Goal: Book appointment/travel/reservation

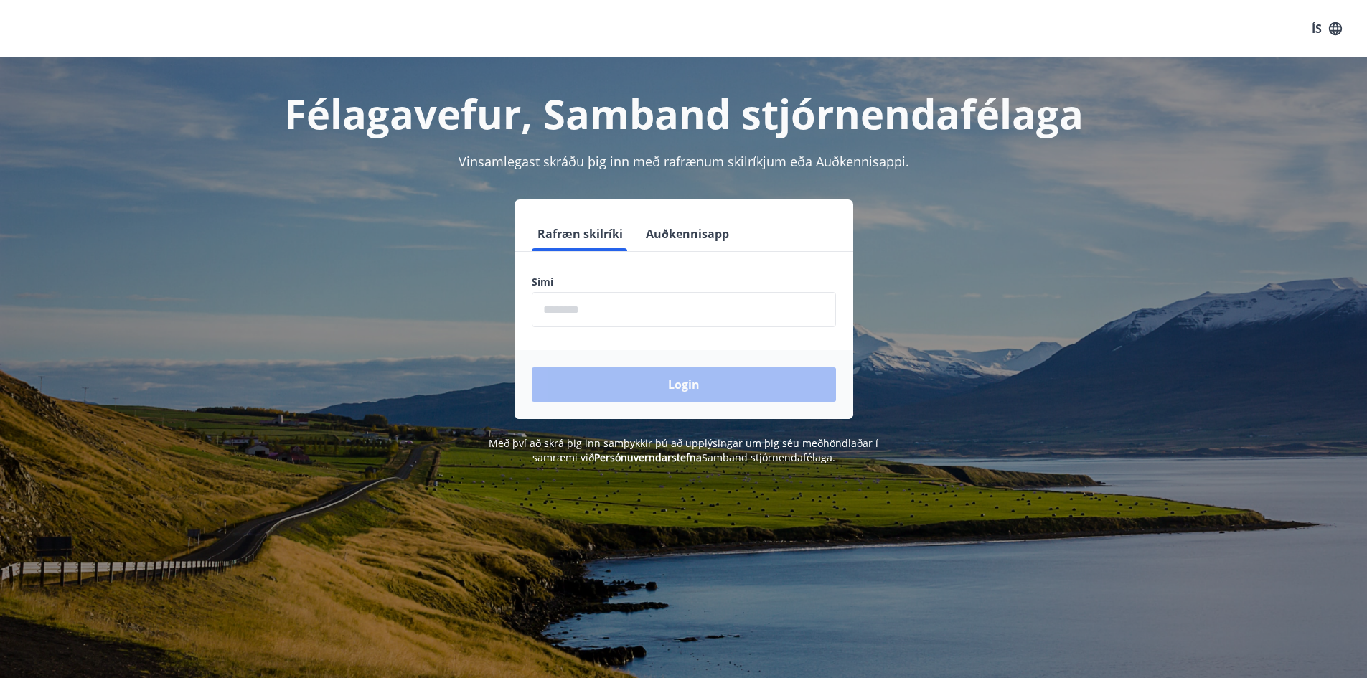
click at [622, 301] on input "phone" at bounding box center [684, 309] width 304 height 35
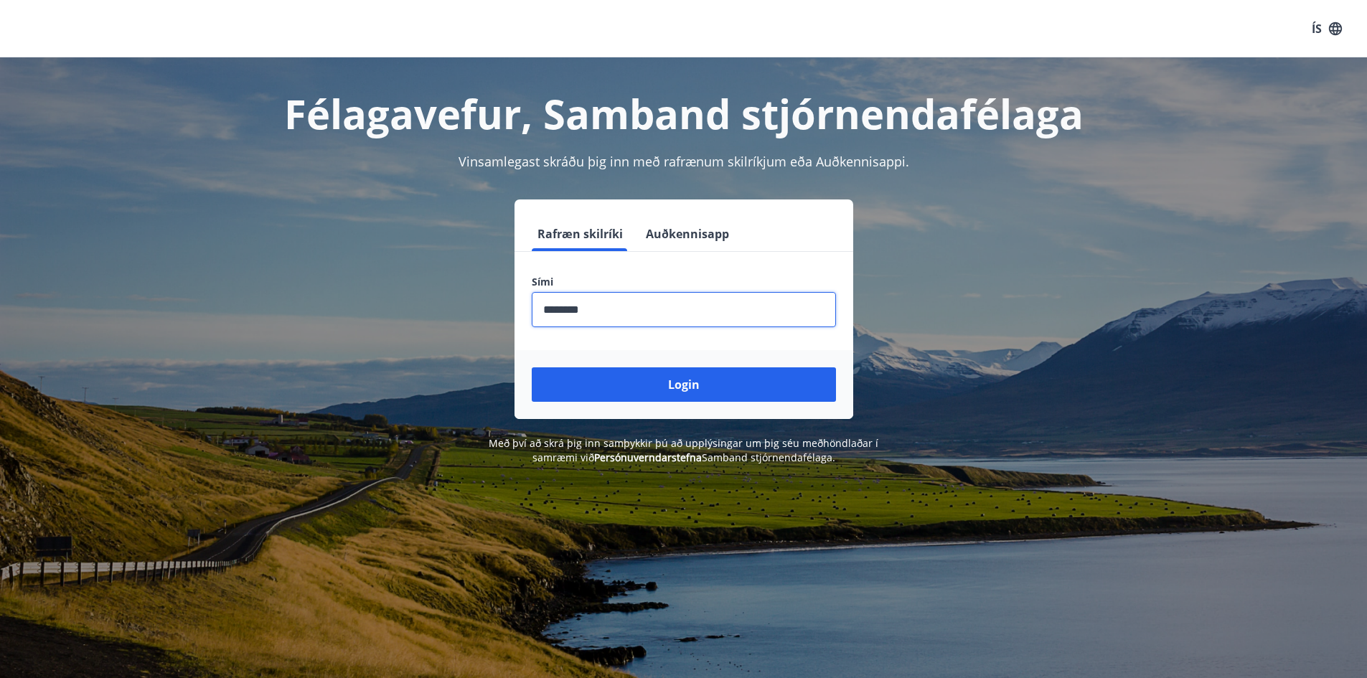
type input "********"
click at [532, 368] on button "Login" at bounding box center [684, 385] width 304 height 34
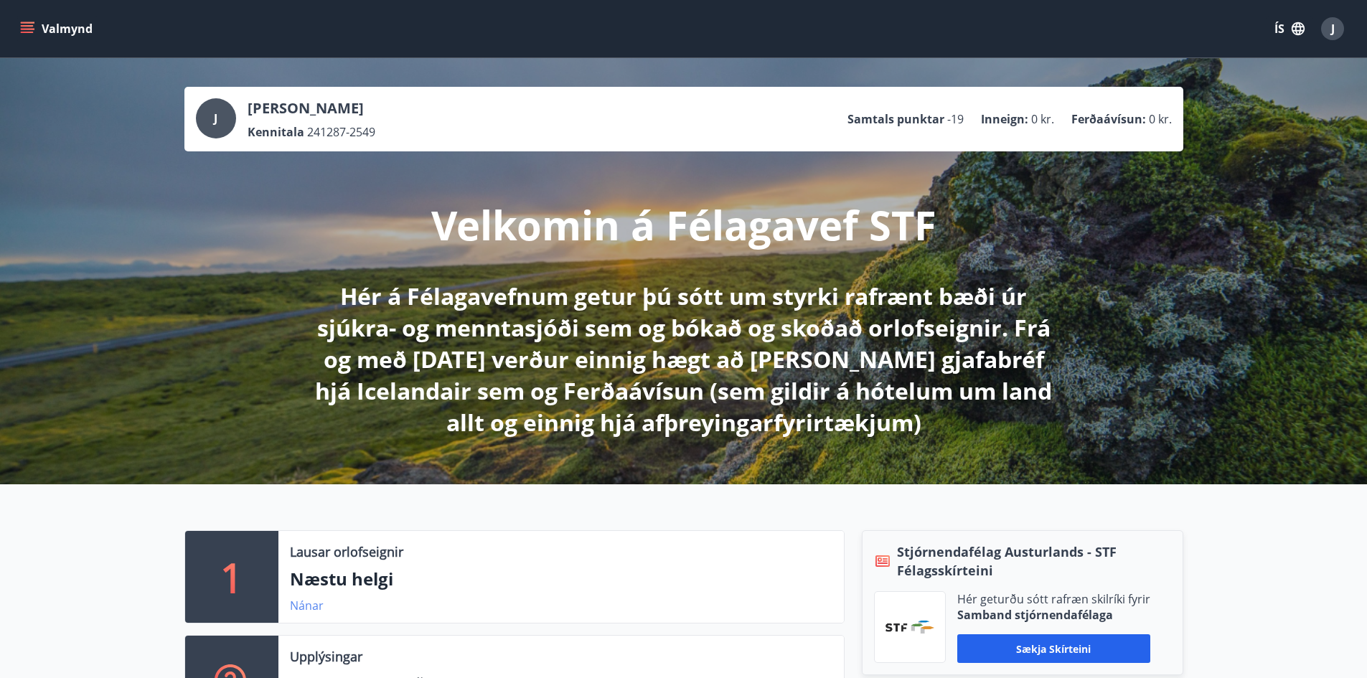
click at [306, 607] on link "Nánar" at bounding box center [307, 606] width 34 height 16
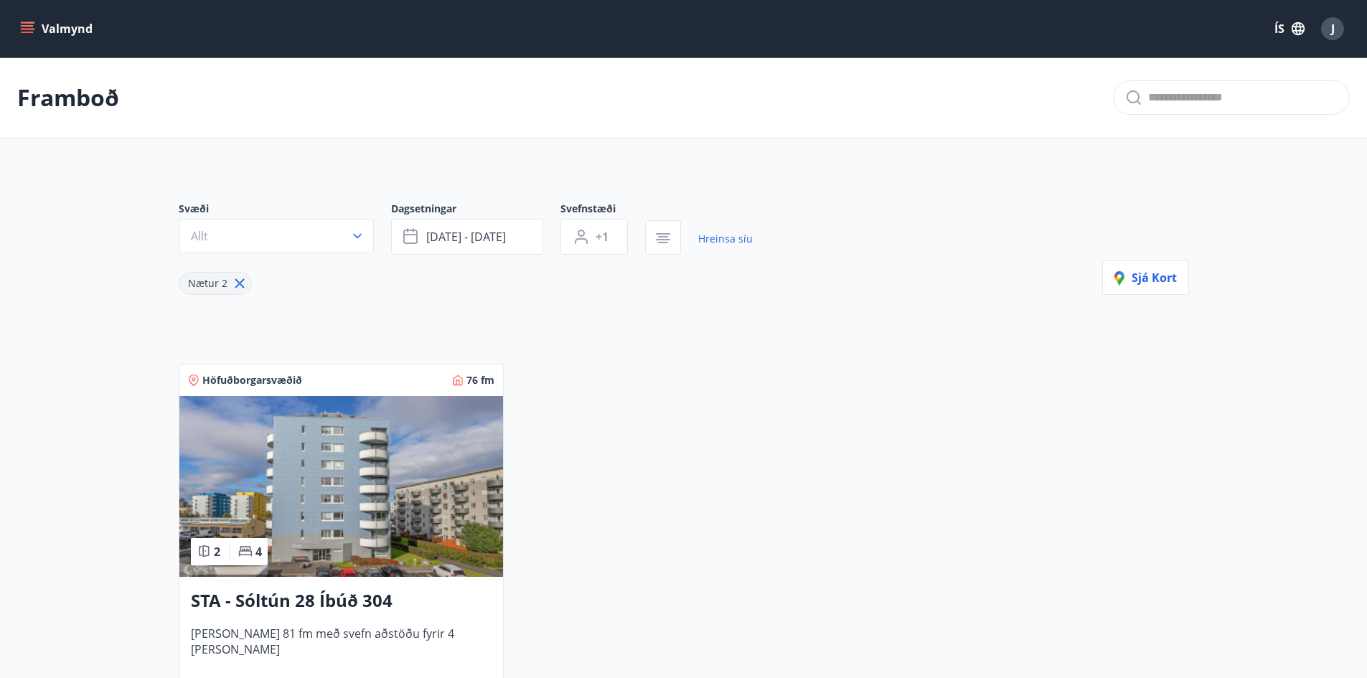
click at [237, 284] on icon at bounding box center [240, 284] width 16 height 16
type input "*"
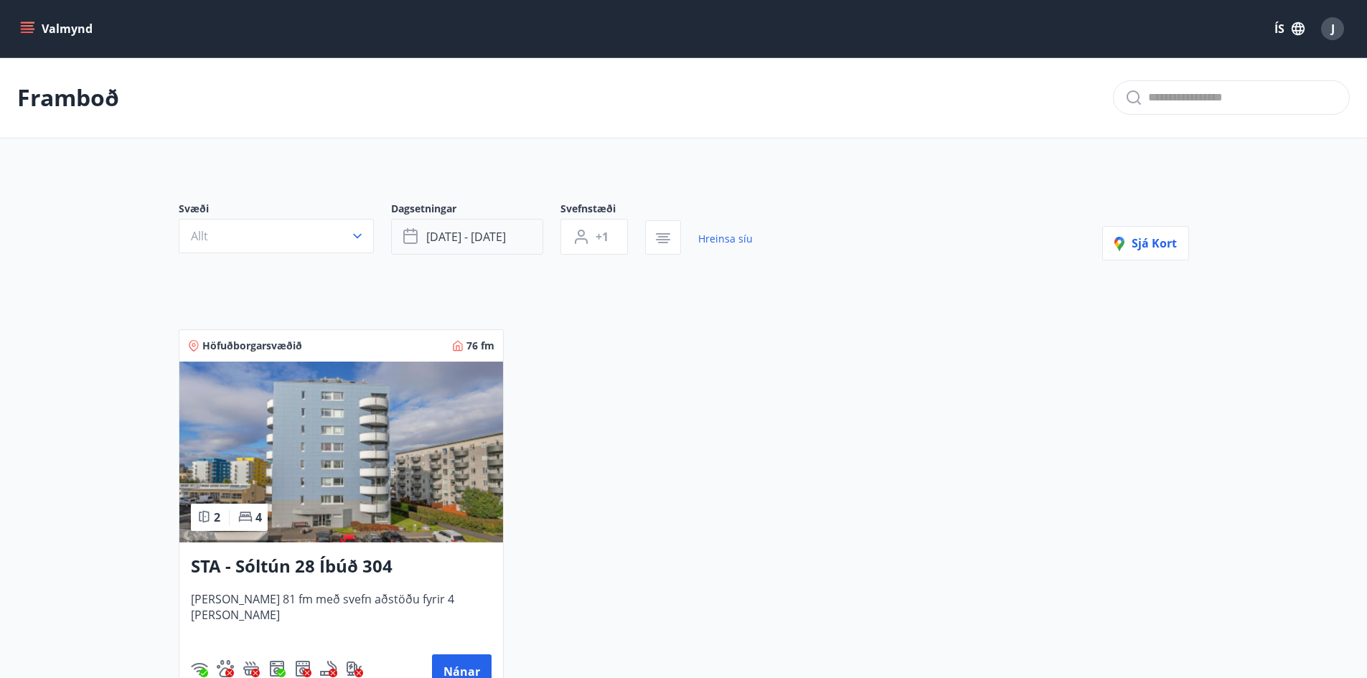
click at [500, 235] on span "ágú 29 - sep 01" at bounding box center [466, 237] width 80 height 16
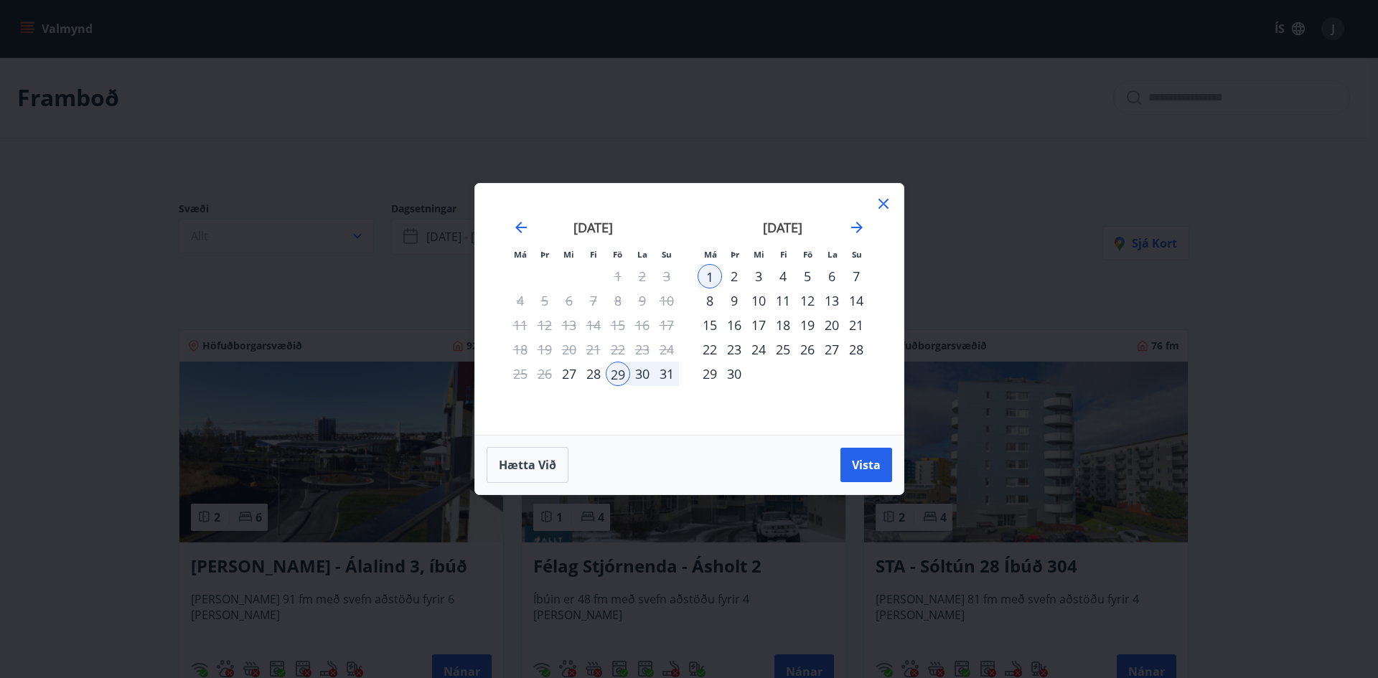
click at [762, 299] on div "10" at bounding box center [758, 301] width 24 height 24
click at [857, 301] on div "14" at bounding box center [856, 301] width 24 height 24
click at [858, 466] on span "Vista" at bounding box center [866, 465] width 29 height 16
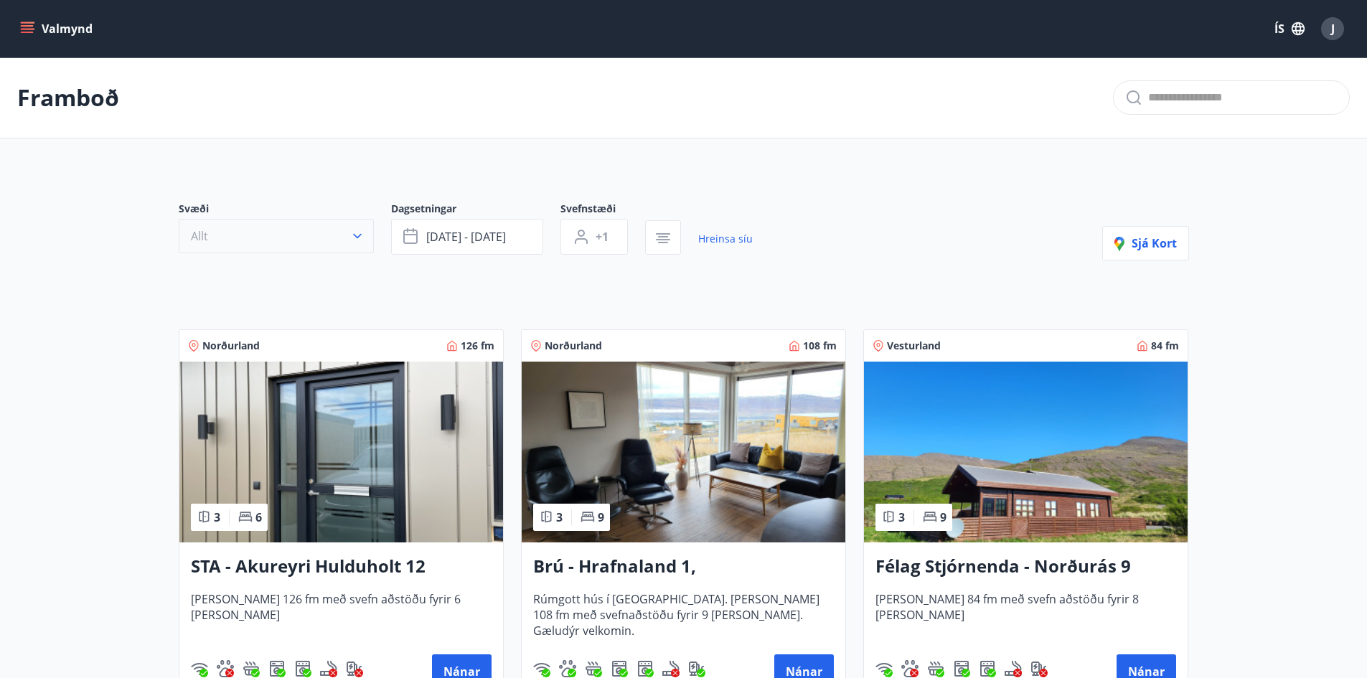
click at [366, 239] on button "Allt" at bounding box center [276, 236] width 195 height 34
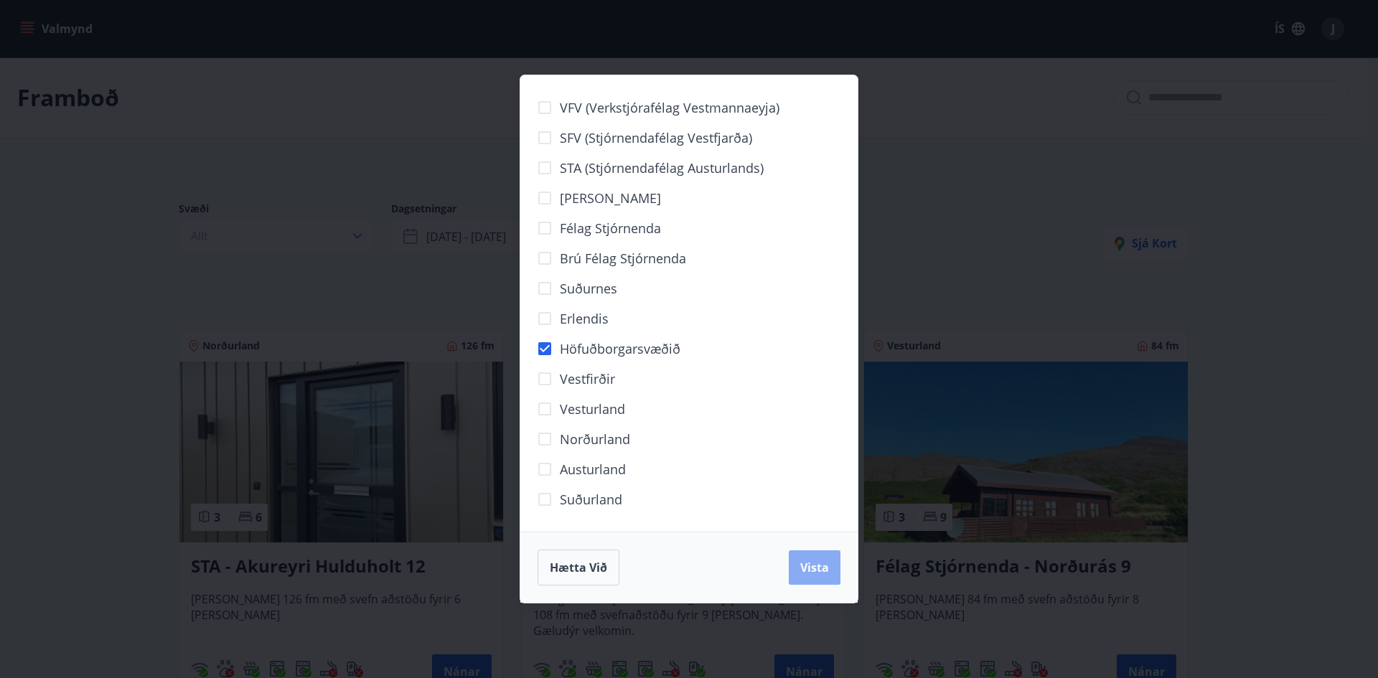
click at [812, 567] on span "Vista" at bounding box center [814, 568] width 29 height 16
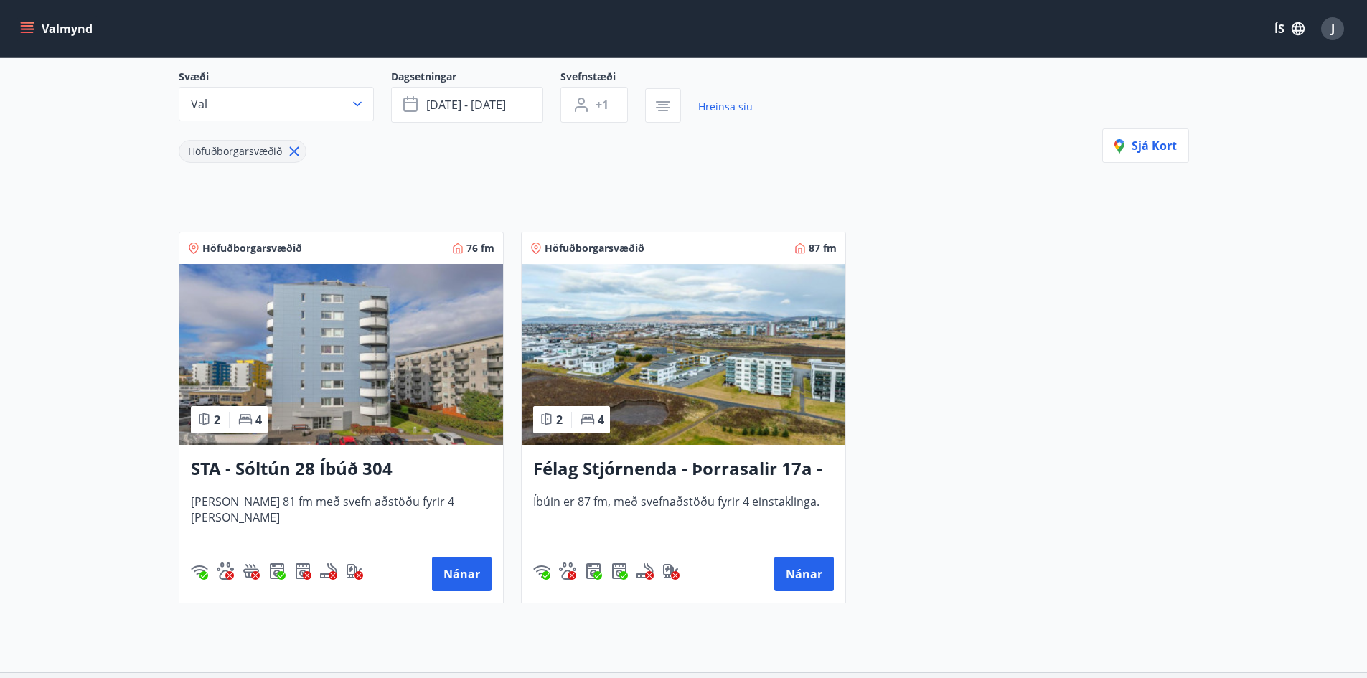
scroll to position [144, 0]
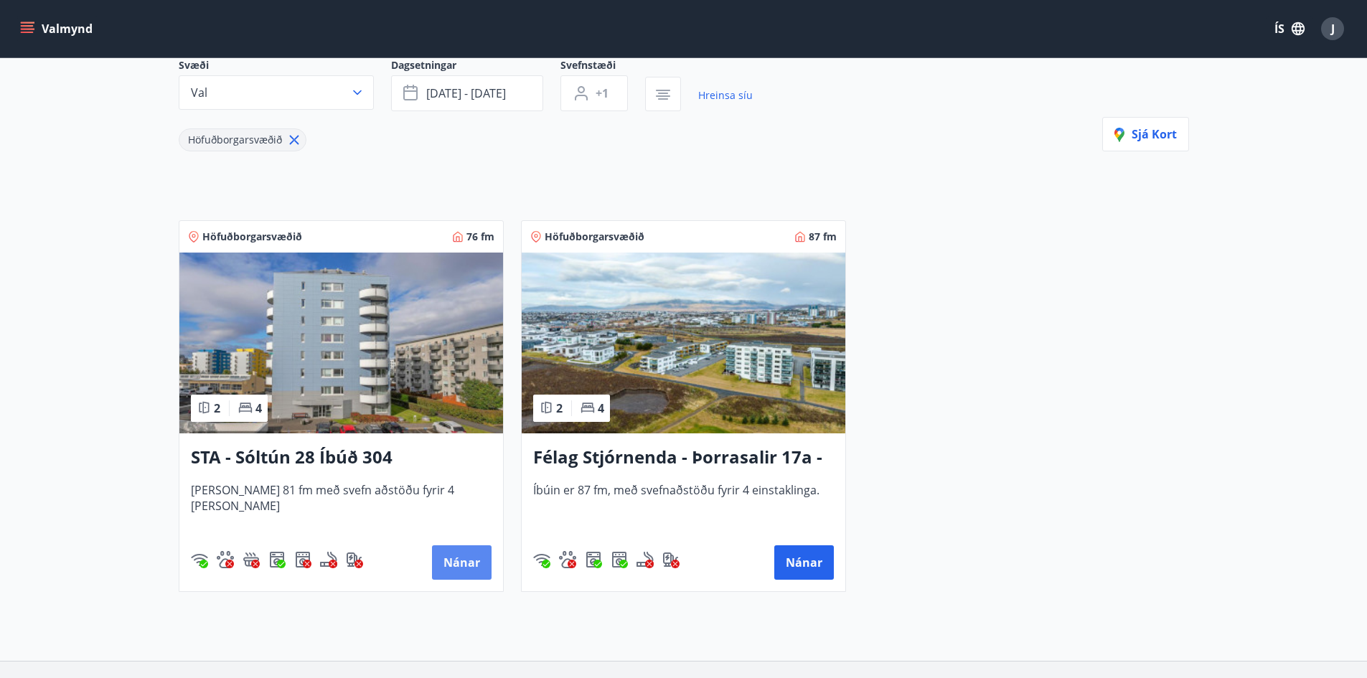
click at [469, 563] on button "Nánar" at bounding box center [462, 563] width 60 height 34
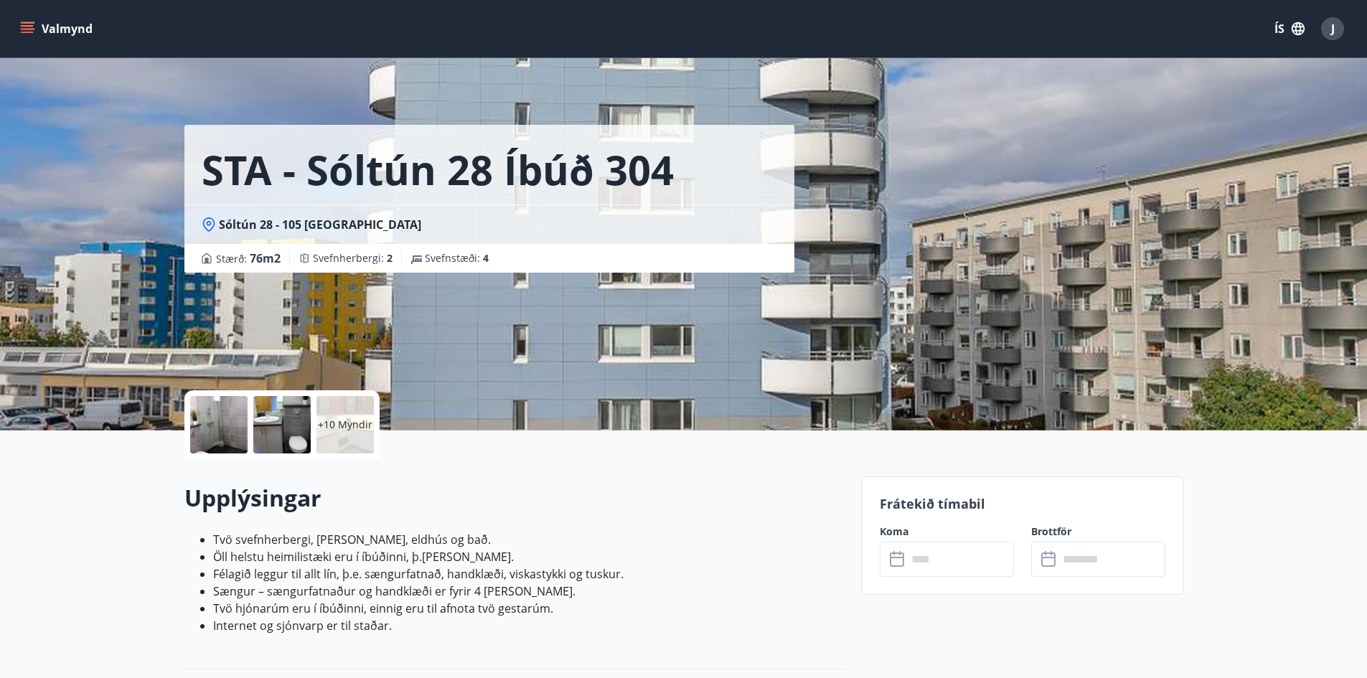
click at [919, 555] on input "text" at bounding box center [960, 559] width 107 height 35
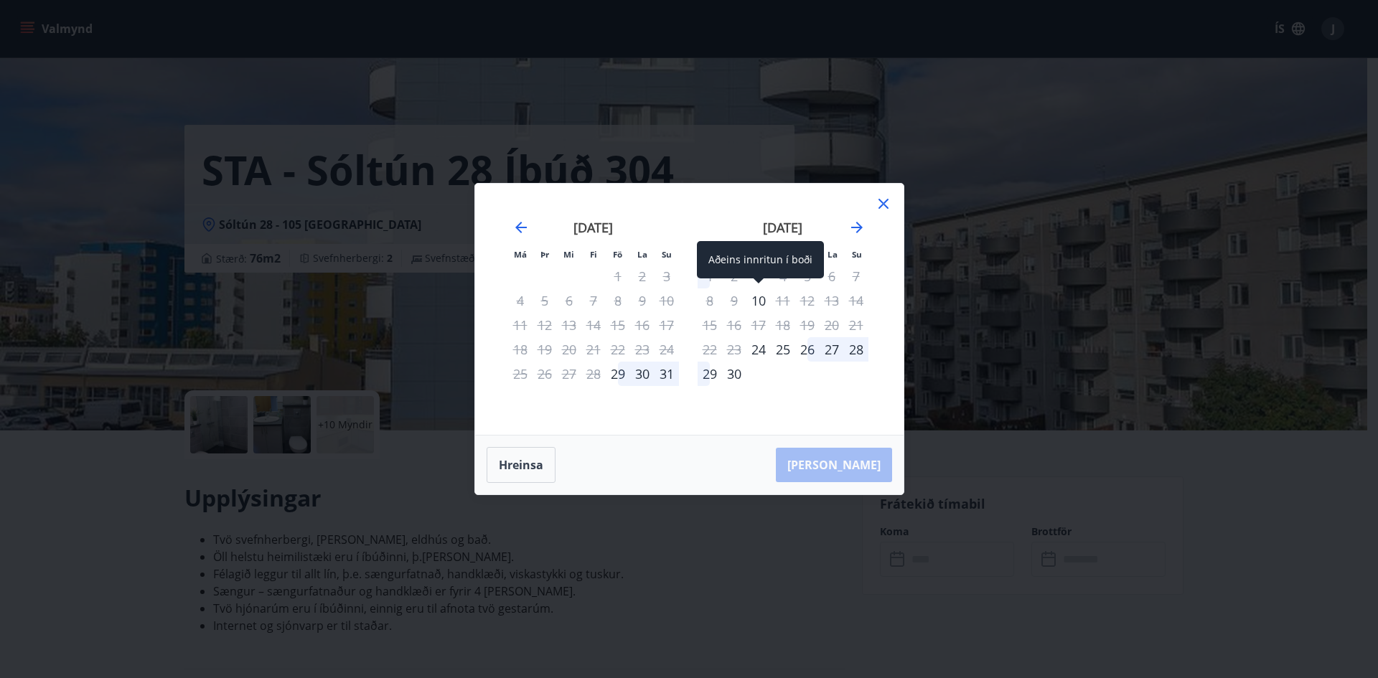
click at [754, 299] on div "10" at bounding box center [758, 301] width 24 height 24
click at [786, 301] on div "11" at bounding box center [783, 301] width 24 height 24
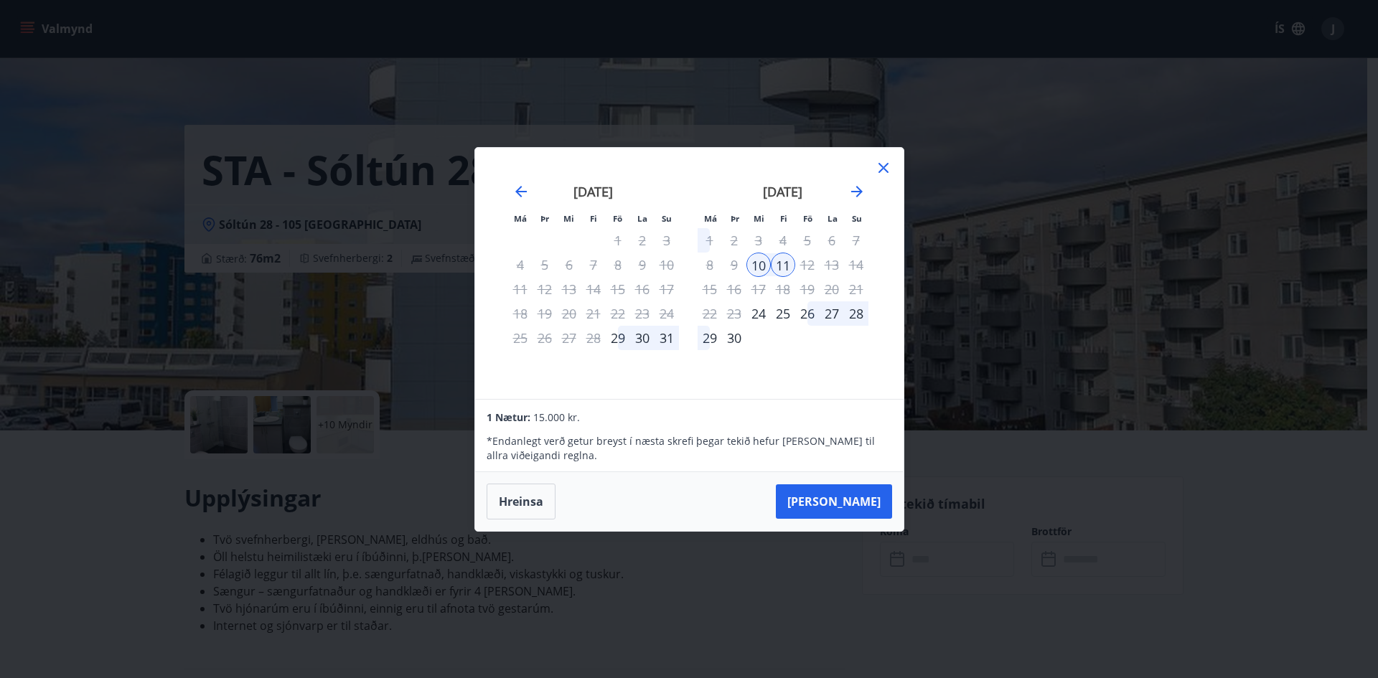
click at [782, 270] on div "11" at bounding box center [783, 265] width 24 height 24
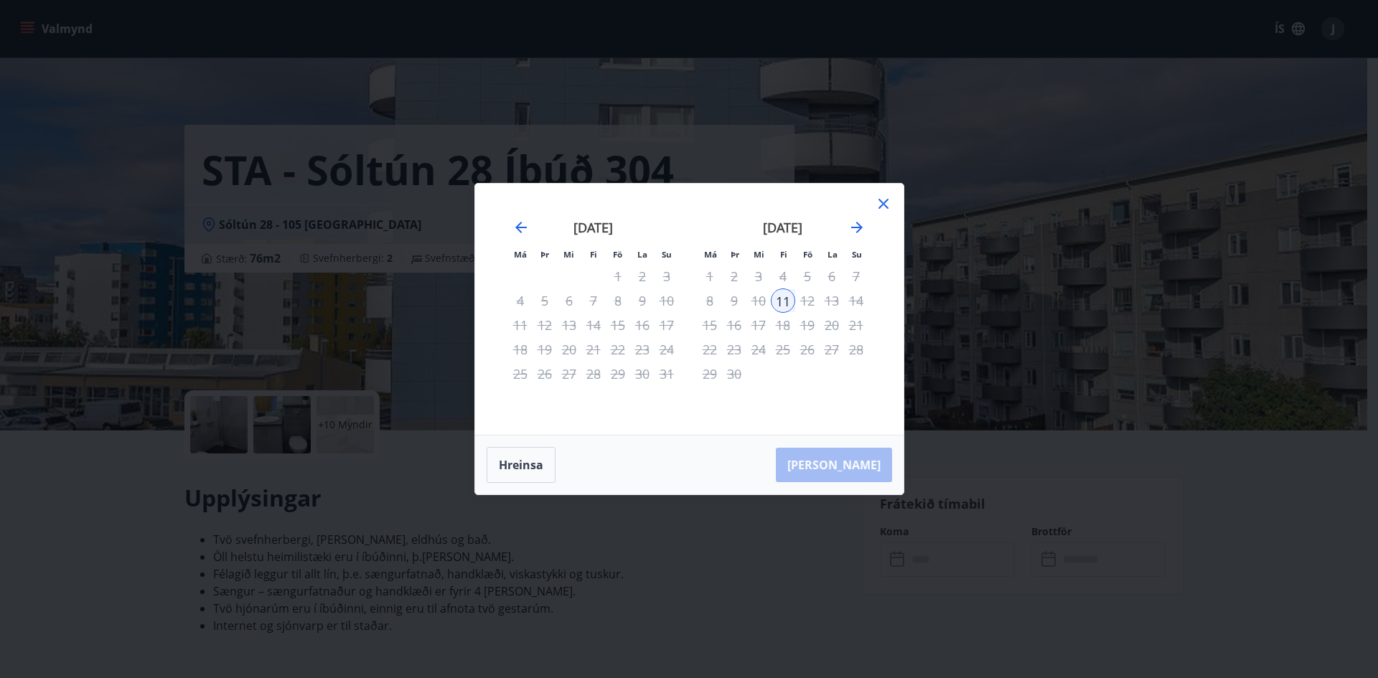
click at [762, 293] on div "10" at bounding box center [758, 301] width 24 height 24
click at [776, 298] on div "11" at bounding box center [783, 301] width 24 height 24
click at [876, 204] on icon at bounding box center [883, 203] width 17 height 17
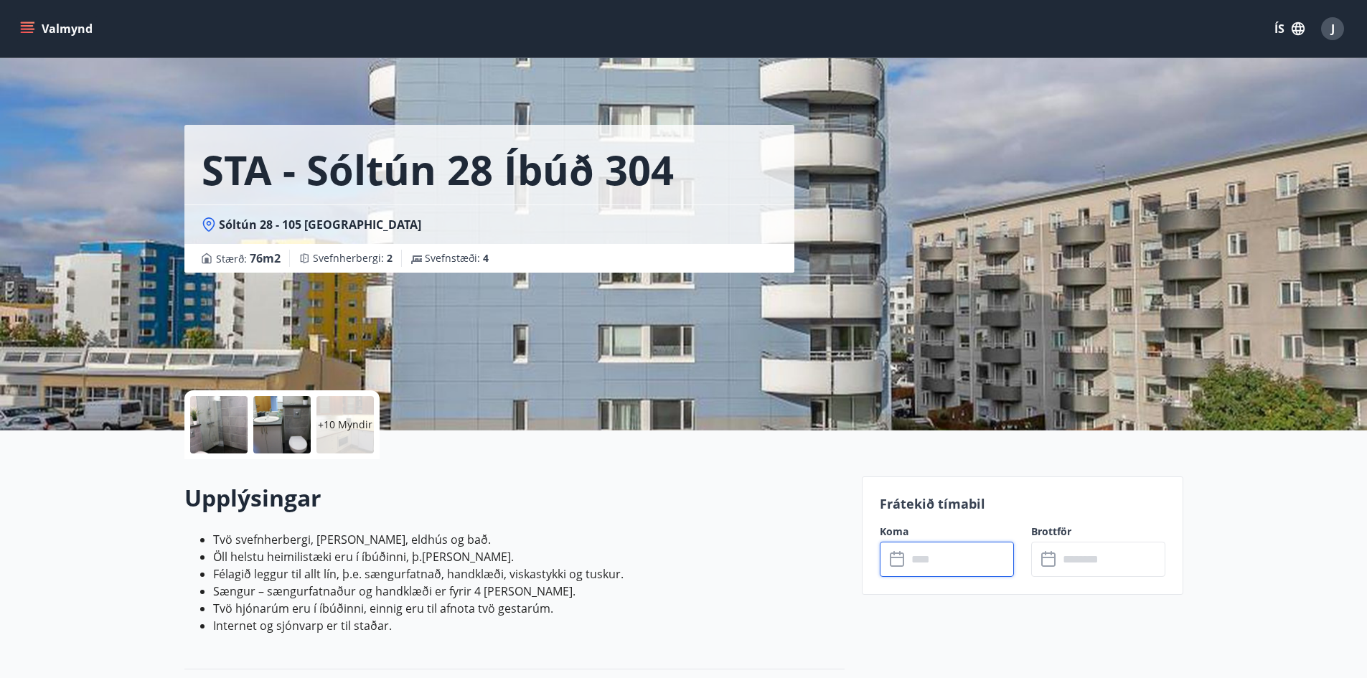
click at [36, 25] on button "Valmynd" at bounding box center [57, 29] width 81 height 26
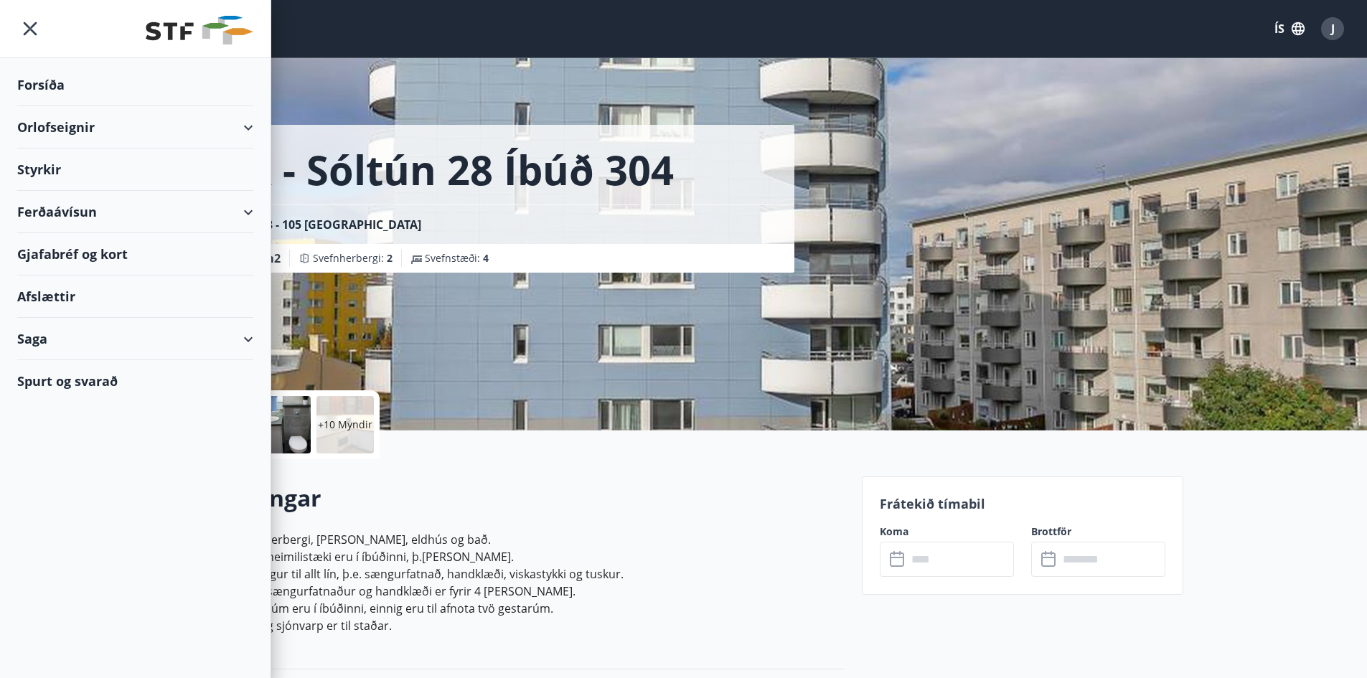
click at [223, 131] on div "Orlofseignir" at bounding box center [135, 127] width 236 height 42
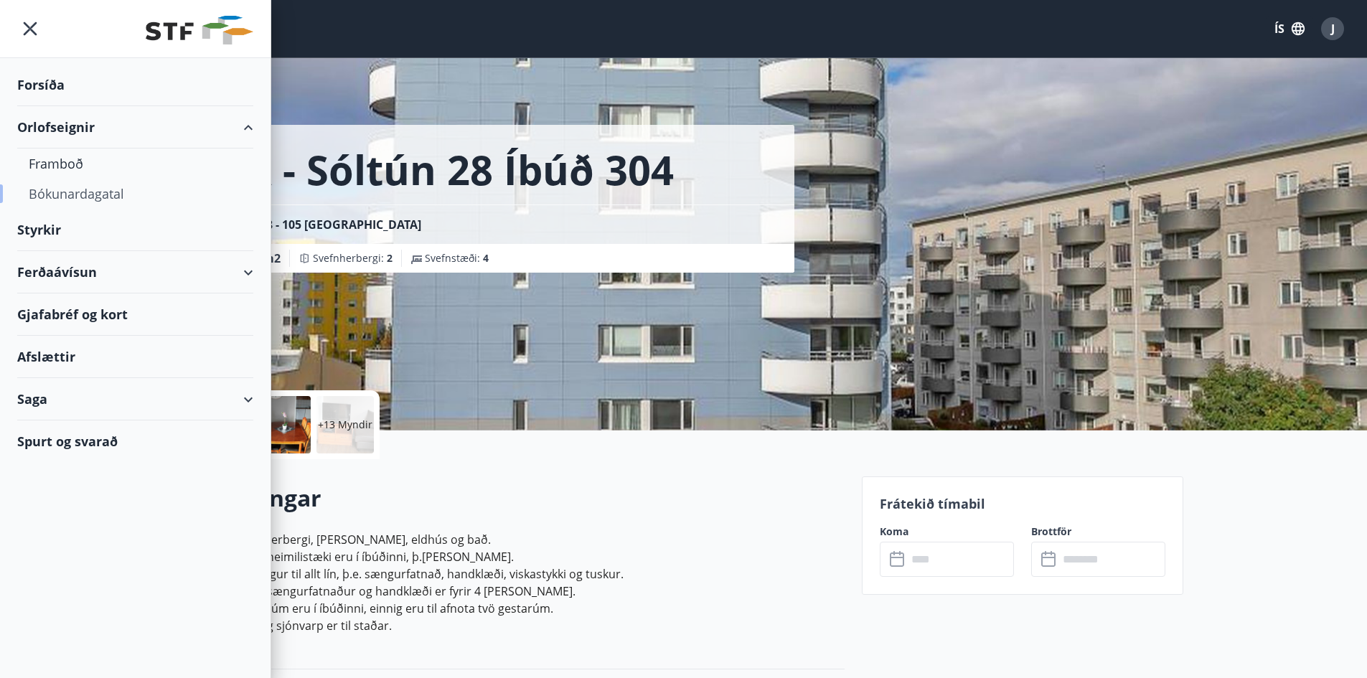
click at [71, 195] on div "Bókunardagatal" at bounding box center [135, 194] width 213 height 30
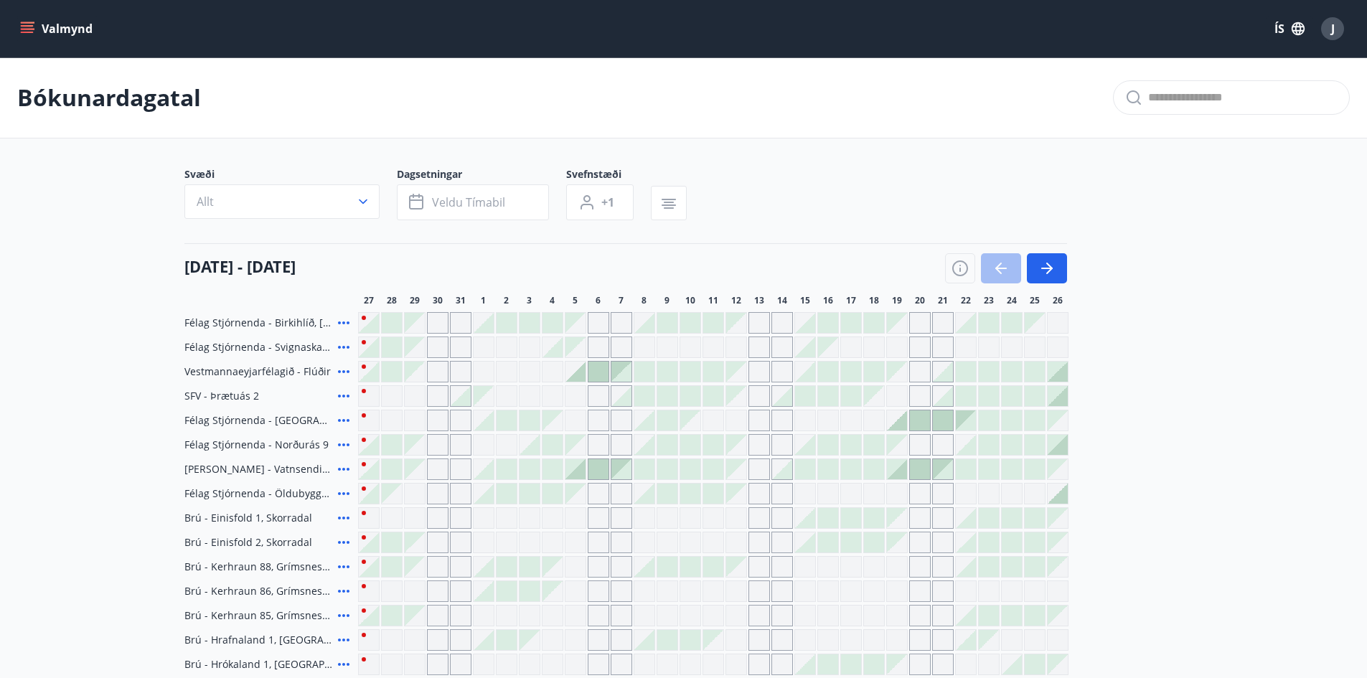
click at [360, 206] on icon "button" at bounding box center [363, 202] width 14 height 14
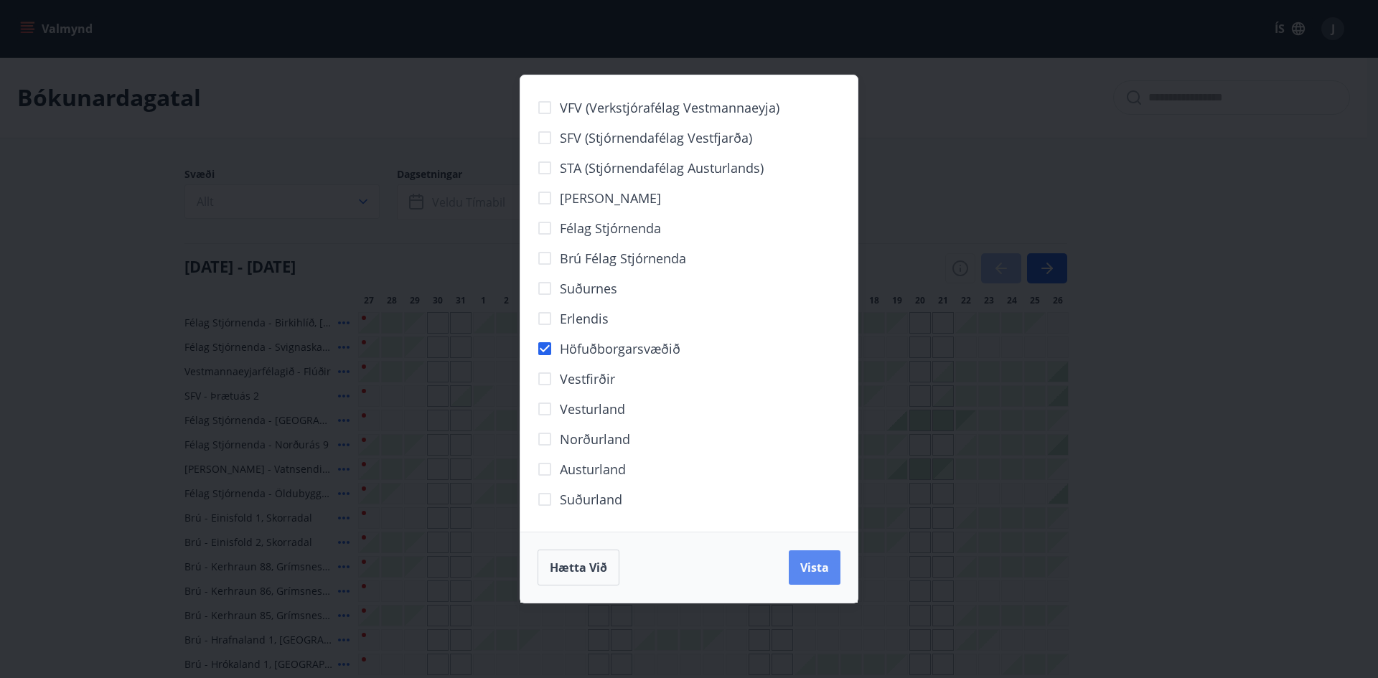
click at [816, 568] on span "Vista" at bounding box center [814, 568] width 29 height 16
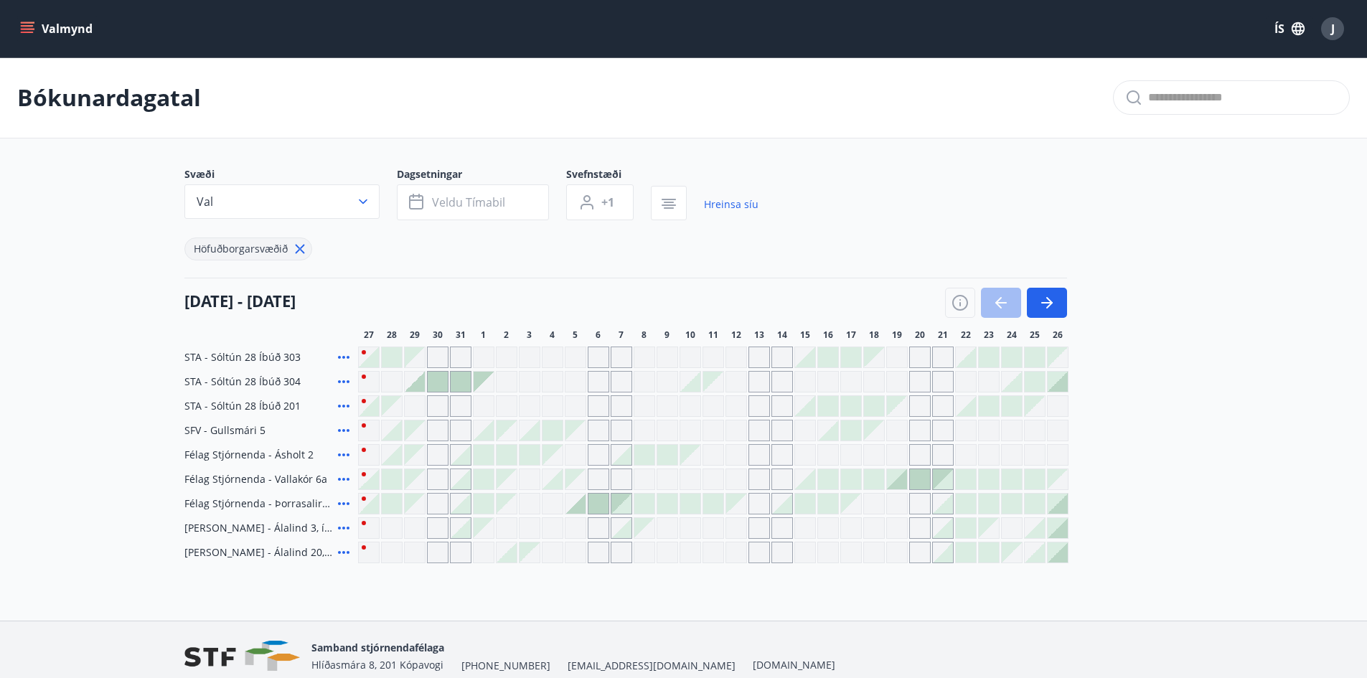
click at [691, 355] on div "Gráir dagar eru ekki bókanlegir" at bounding box center [691, 358] width 22 height 22
click at [692, 386] on div at bounding box center [690, 382] width 20 height 20
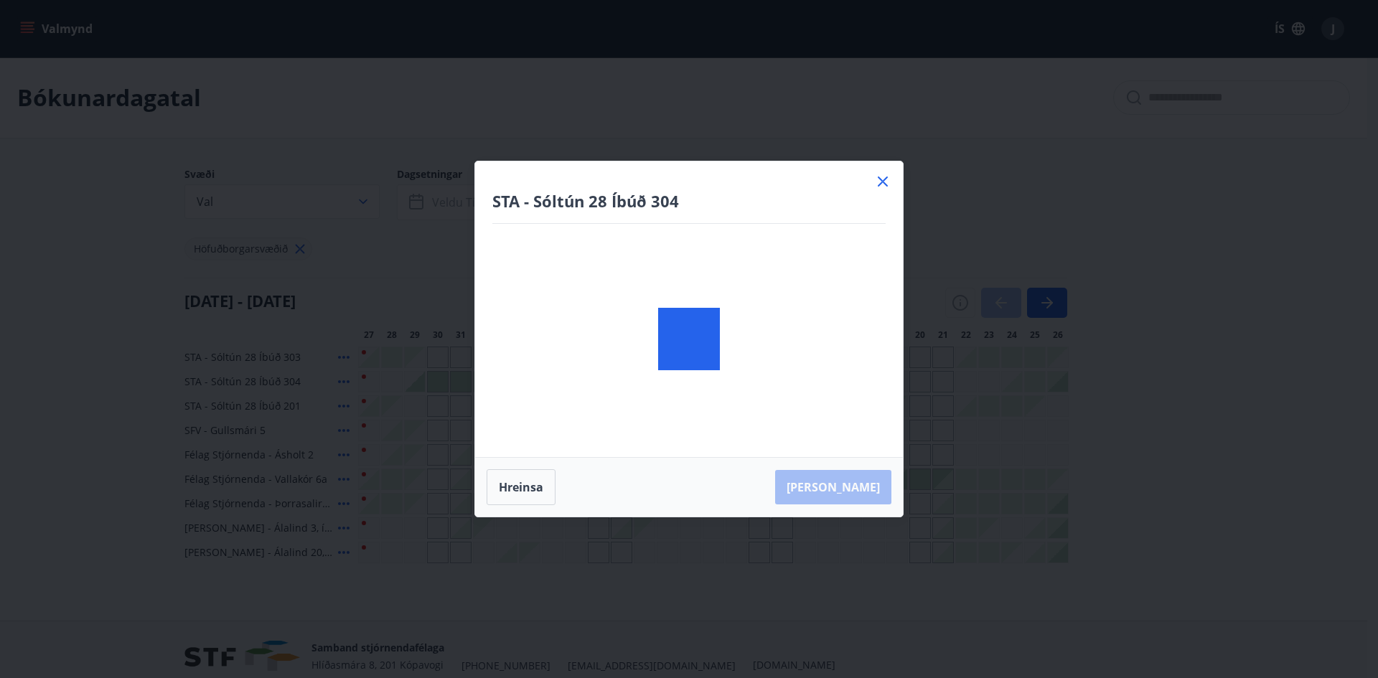
click at [715, 380] on div at bounding box center [689, 339] width 428 height 355
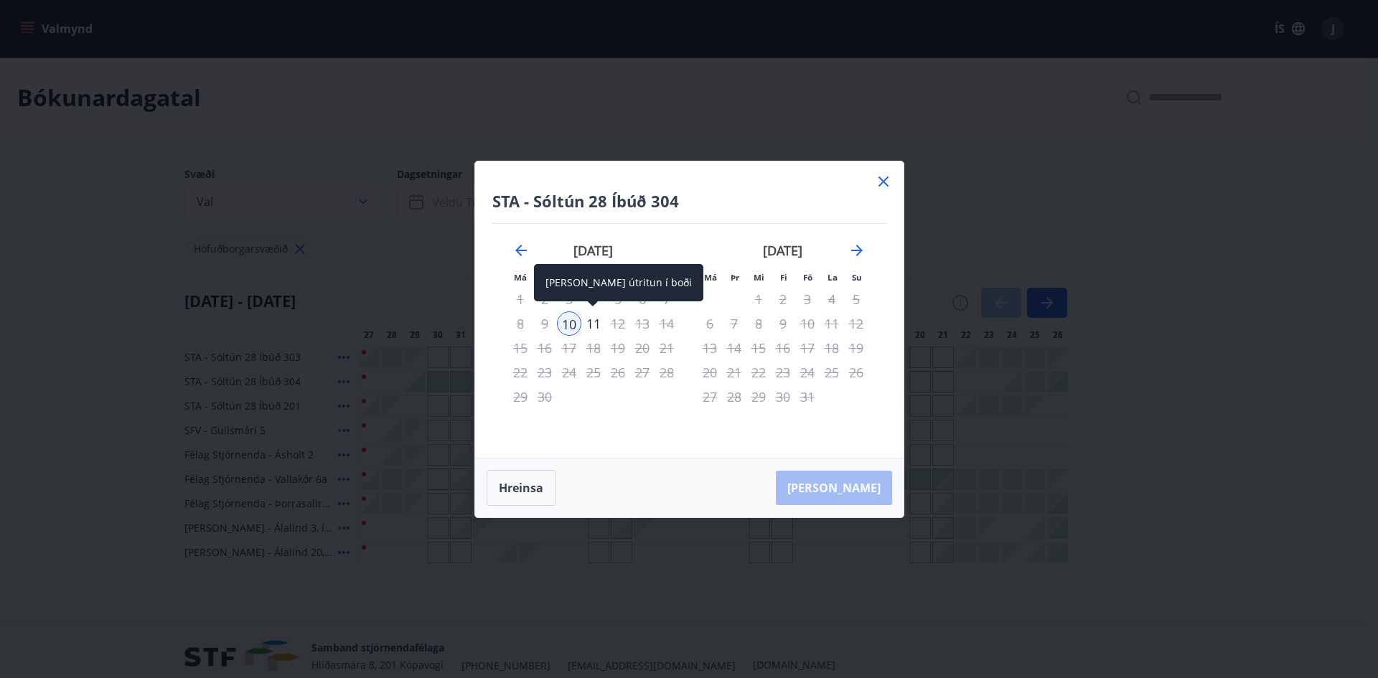
click at [591, 326] on div "11" at bounding box center [593, 324] width 24 height 24
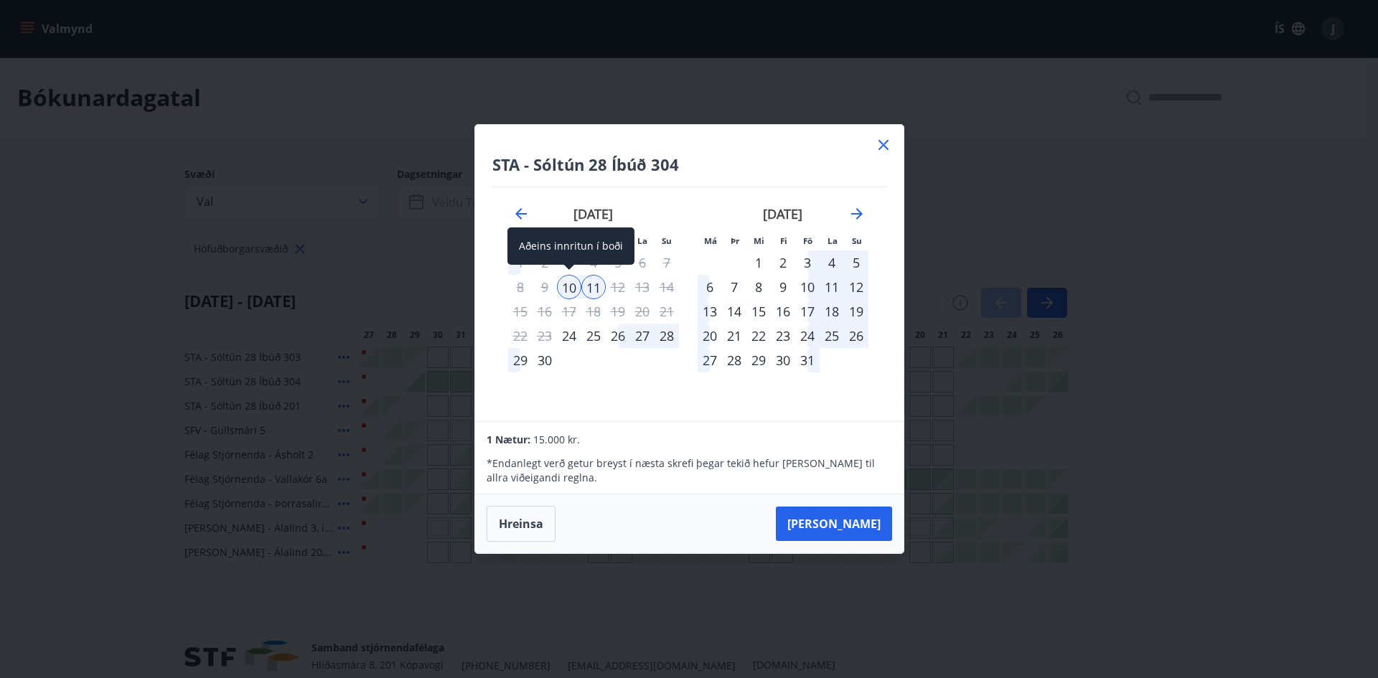
click at [574, 289] on div "10" at bounding box center [569, 287] width 24 height 24
click at [594, 289] on div "11" at bounding box center [593, 287] width 24 height 24
click at [881, 146] on icon at bounding box center [884, 145] width 10 height 10
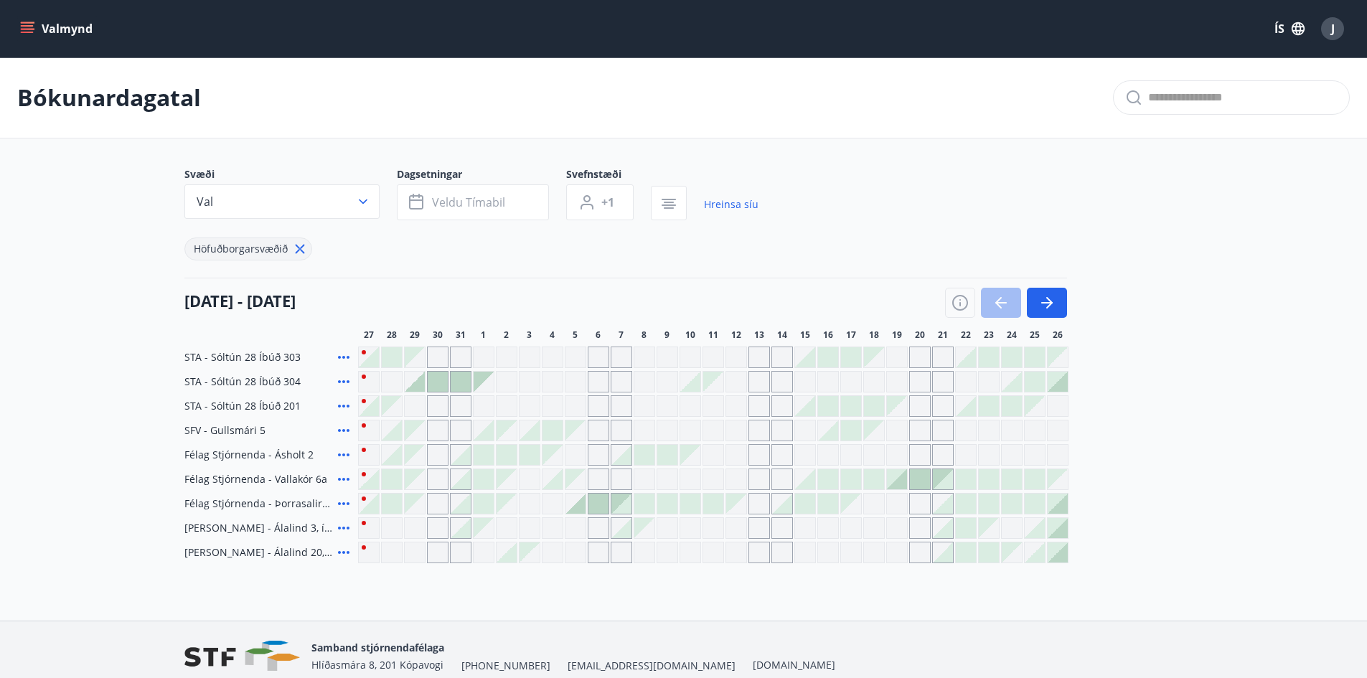
click at [729, 498] on div "Gráir dagar eru ekki bókanlegir" at bounding box center [736, 504] width 20 height 20
click at [734, 499] on div "Gráir dagar eru ekki bókanlegir" at bounding box center [736, 504] width 20 height 20
click at [686, 502] on div at bounding box center [690, 504] width 20 height 20
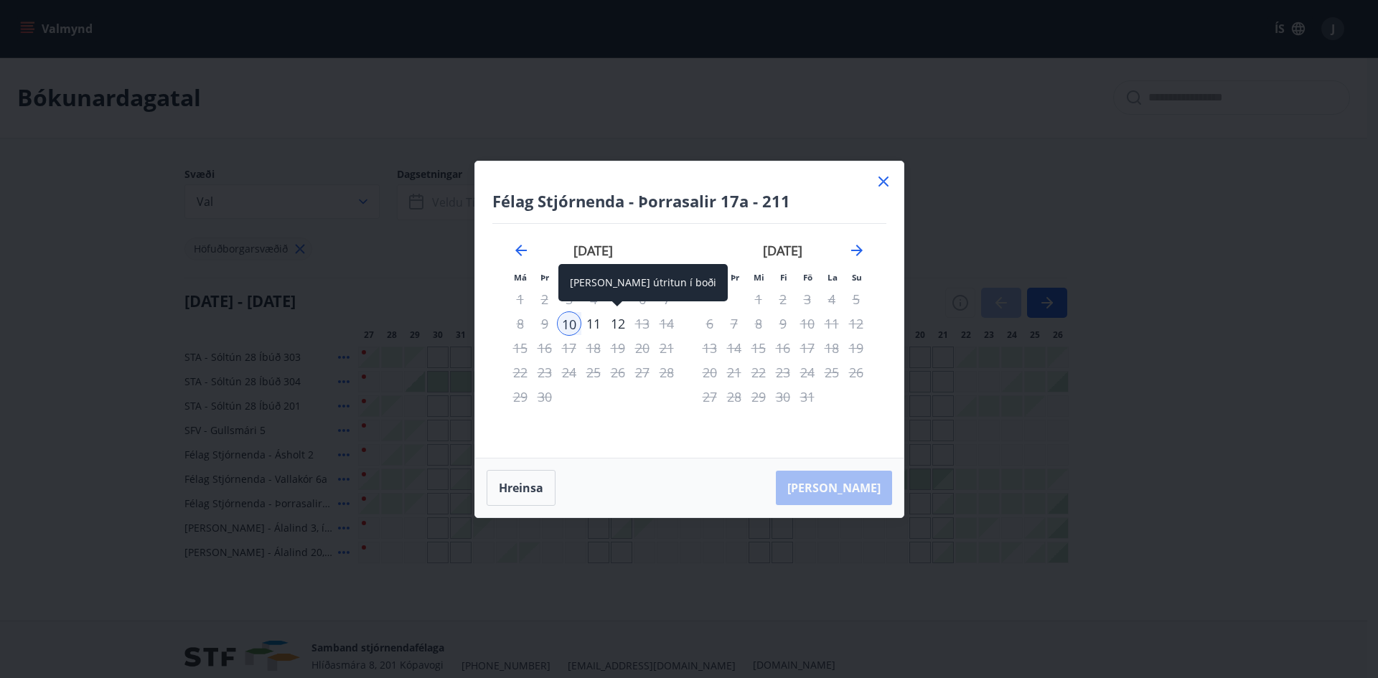
click at [619, 317] on div "12" at bounding box center [618, 324] width 24 height 24
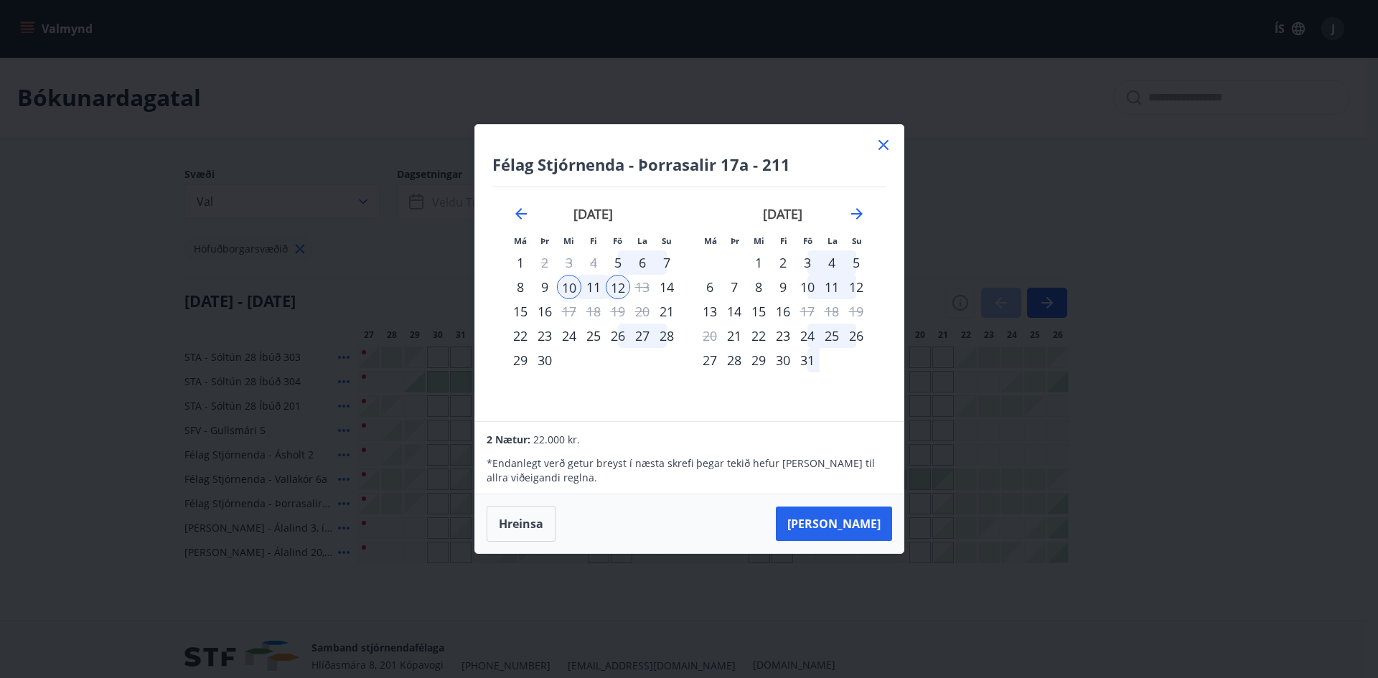
click at [880, 156] on div at bounding box center [883, 147] width 17 height 22
click at [882, 141] on icon at bounding box center [883, 144] width 17 height 17
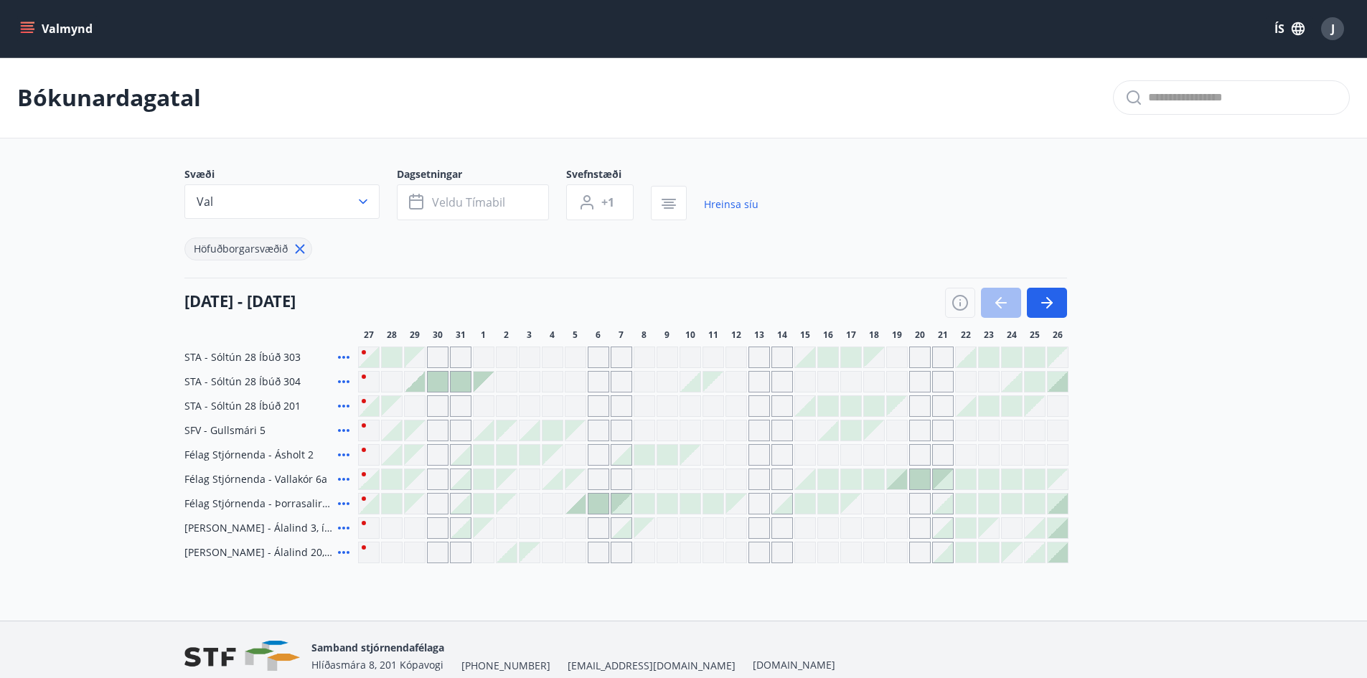
click at [1331, 27] on span "J" at bounding box center [1333, 29] width 4 height 16
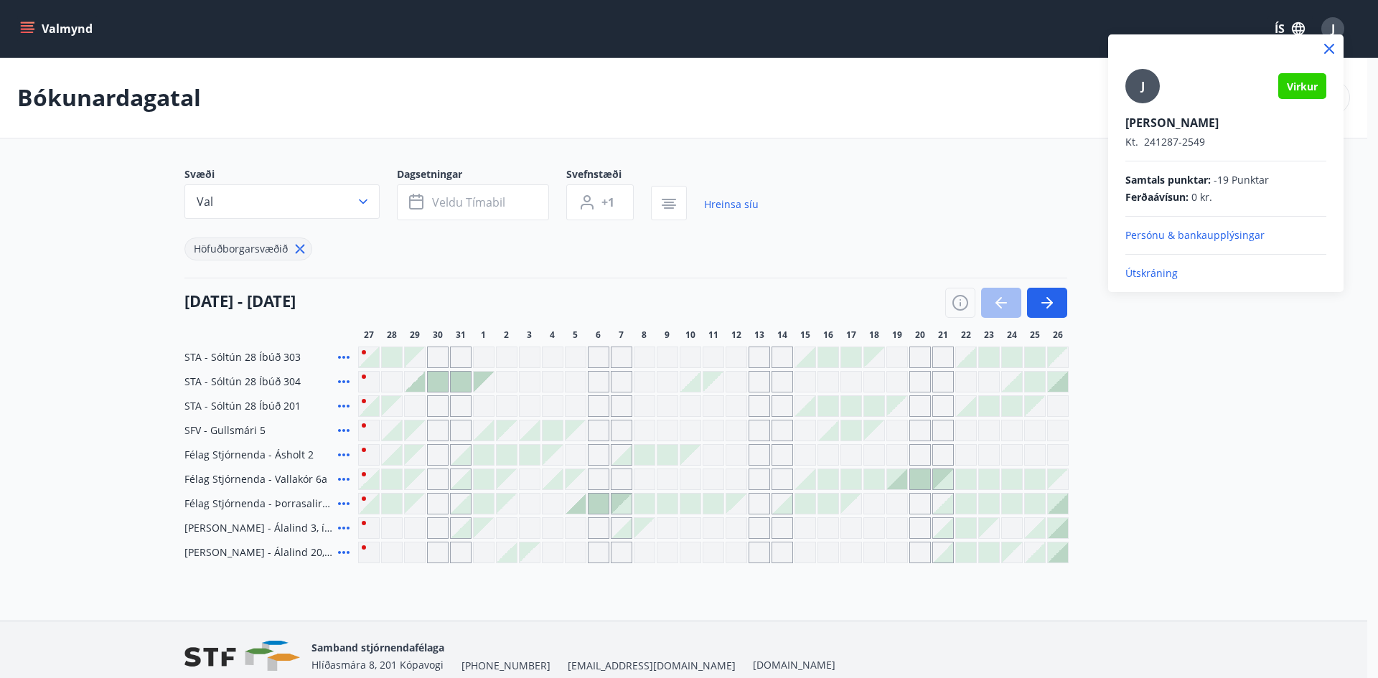
click at [32, 24] on div at bounding box center [689, 339] width 1378 height 678
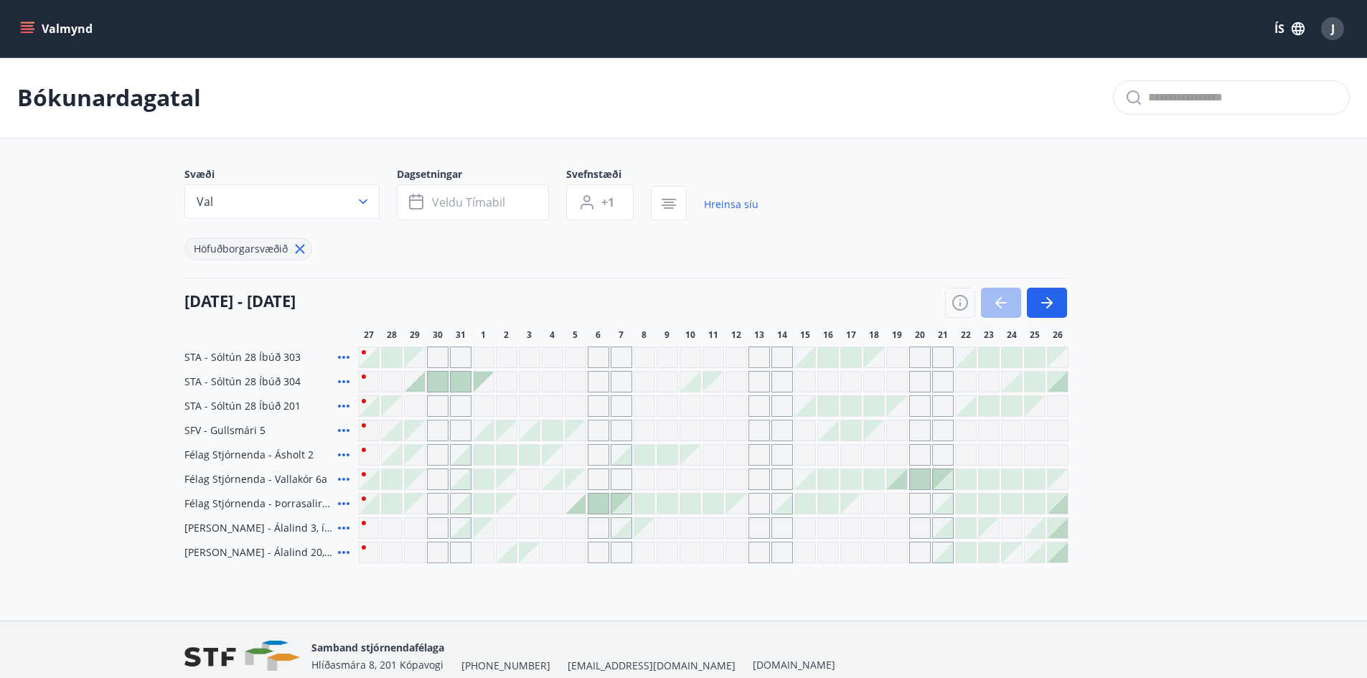
click at [32, 24] on icon "menu" at bounding box center [27, 29] width 14 height 14
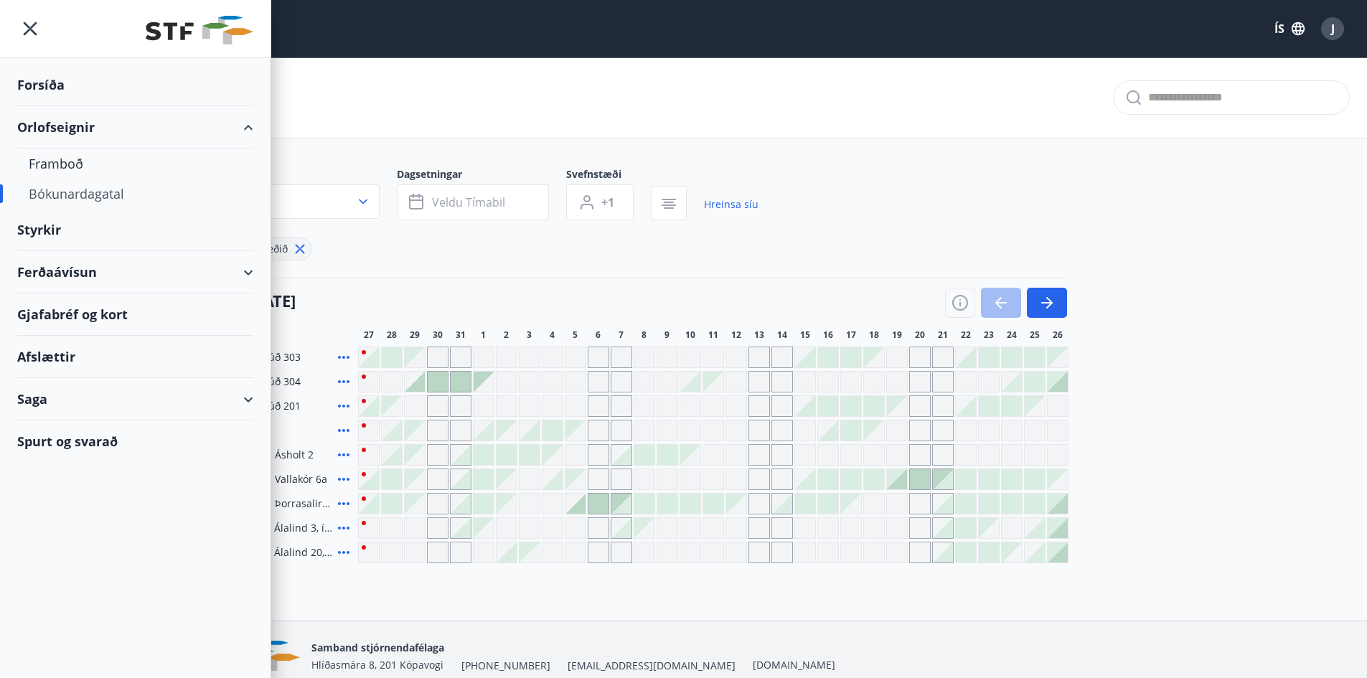
click at [80, 443] on div "Spurt og svarað" at bounding box center [135, 442] width 236 height 42
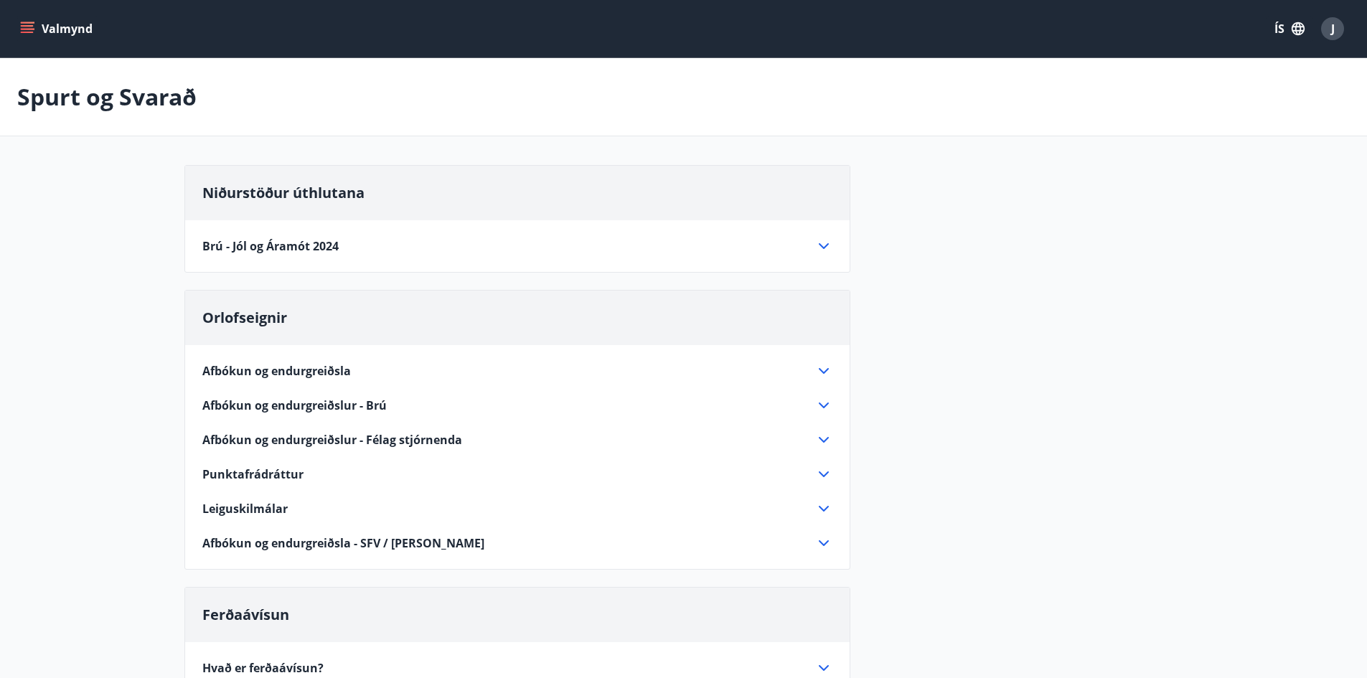
click at [106, 263] on main "Spurt og Svarað Niðurstöður úthlutana Brú - Jól og Áramót 2024 Alls bárust 12 u…" at bounding box center [683, 571] width 1367 height 1027
click at [261, 474] on span "Punktafrádráttur" at bounding box center [252, 475] width 101 height 16
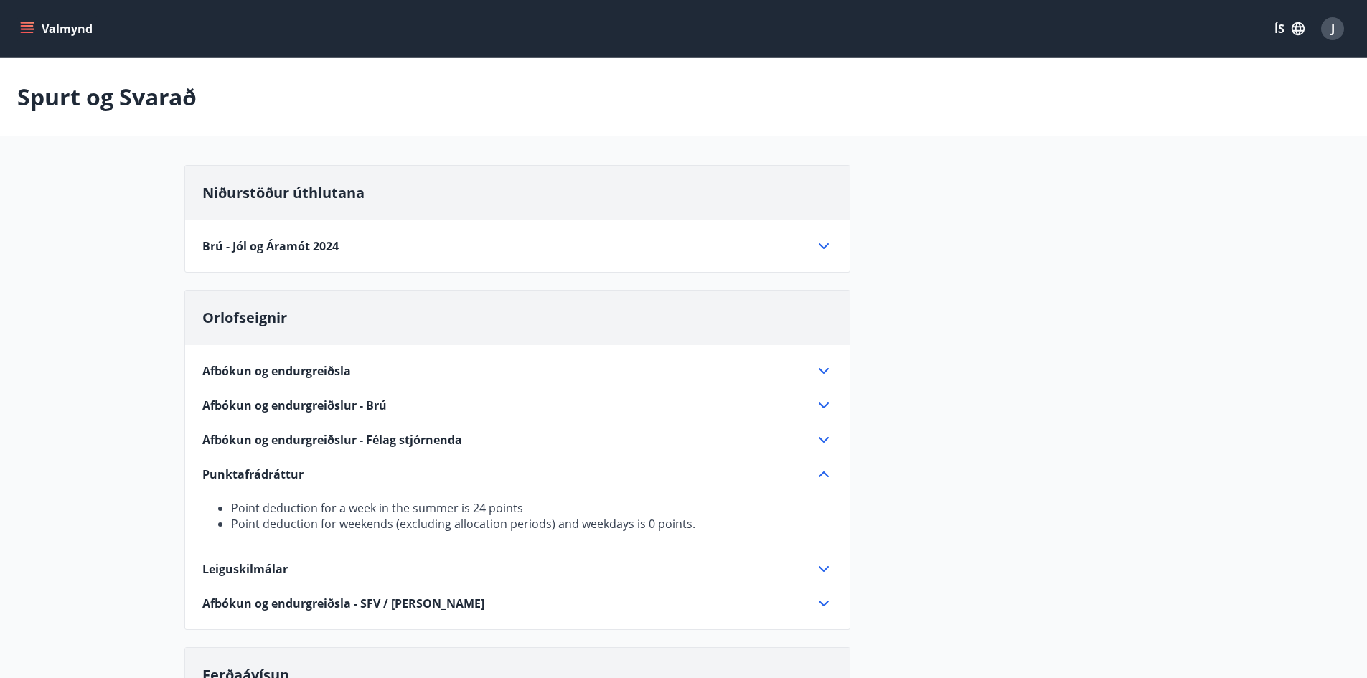
click at [1337, 28] on div "J" at bounding box center [1332, 28] width 23 height 23
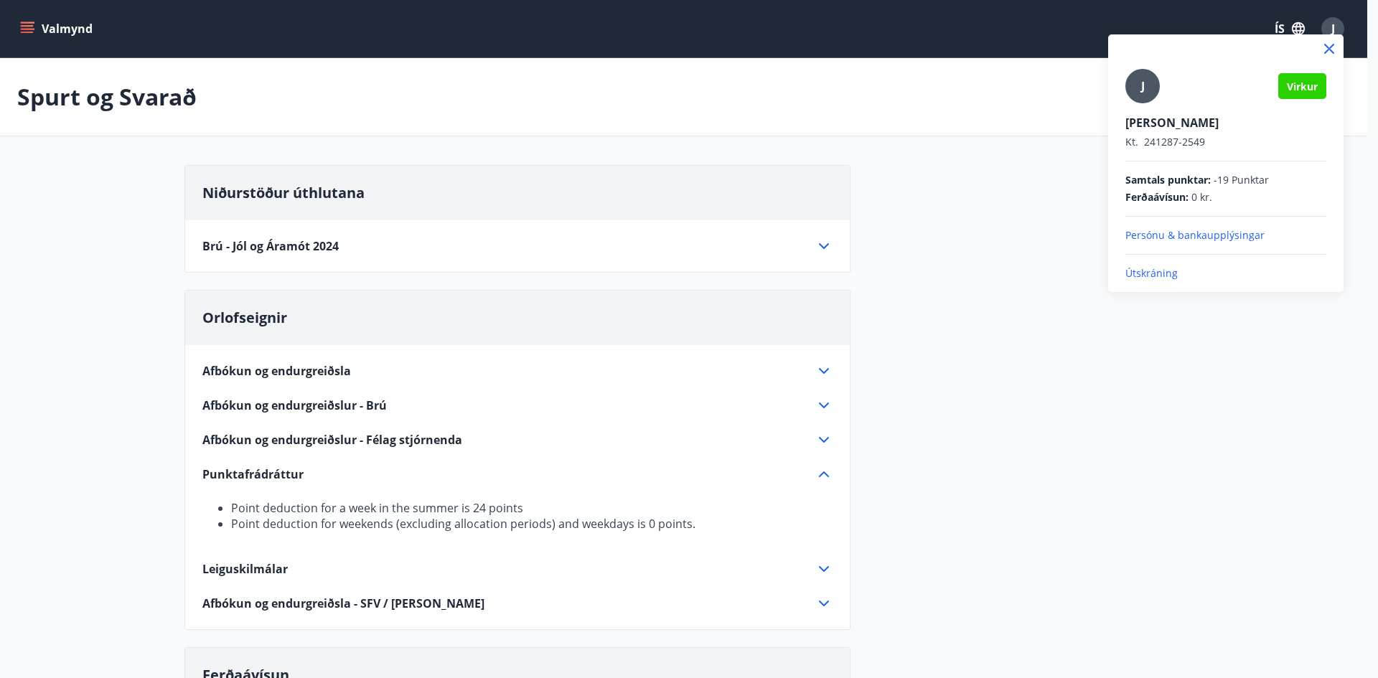
click at [1211, 173] on span "Samtals punktar :" at bounding box center [1167, 180] width 85 height 14
click at [1241, 176] on span "-19 Punktar" at bounding box center [1241, 180] width 55 height 14
click at [1196, 233] on p "Persónu & bankaupplýsingar" at bounding box center [1225, 235] width 201 height 14
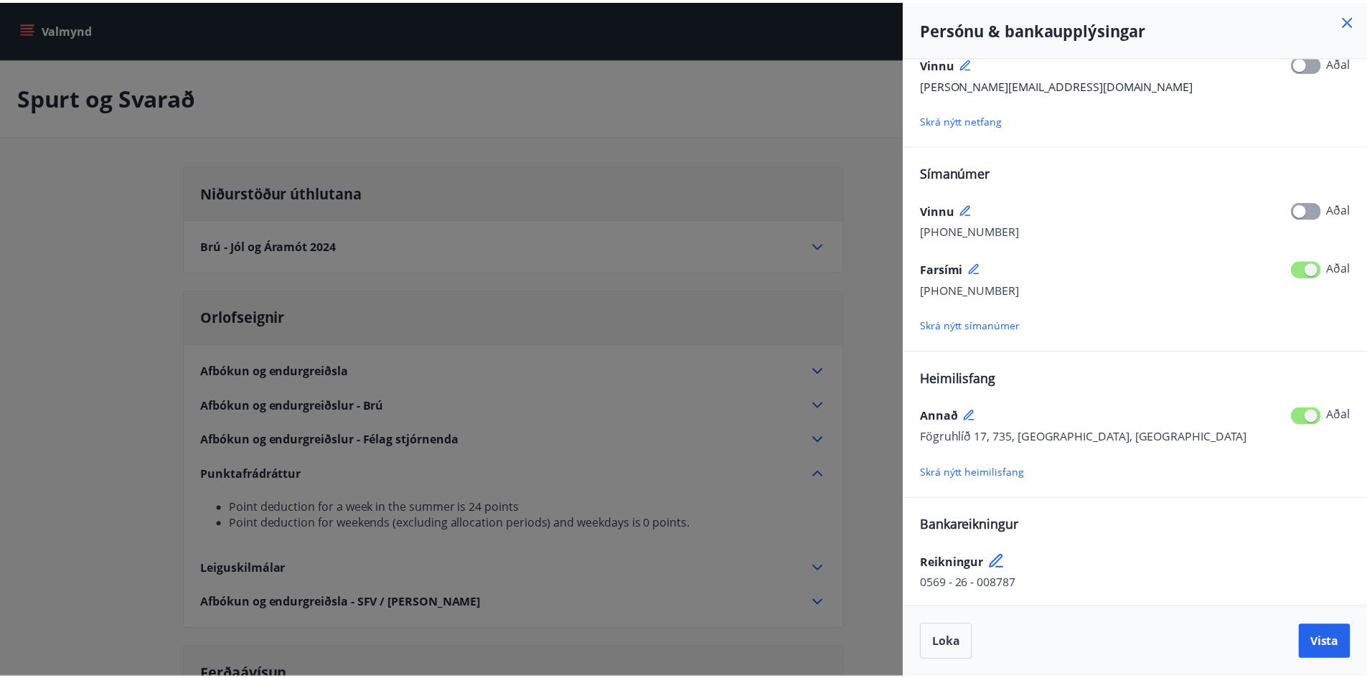
scroll to position [118, 0]
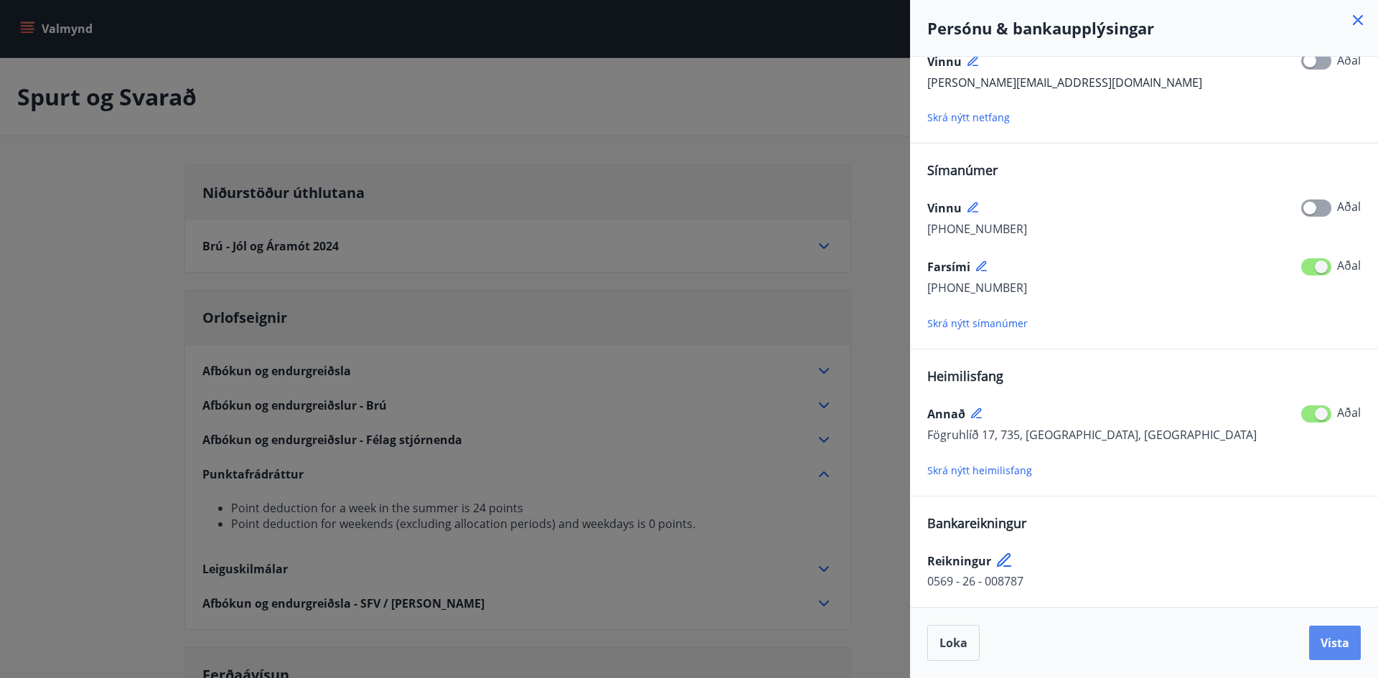
click at [1342, 645] on span "Vista" at bounding box center [1335, 643] width 29 height 16
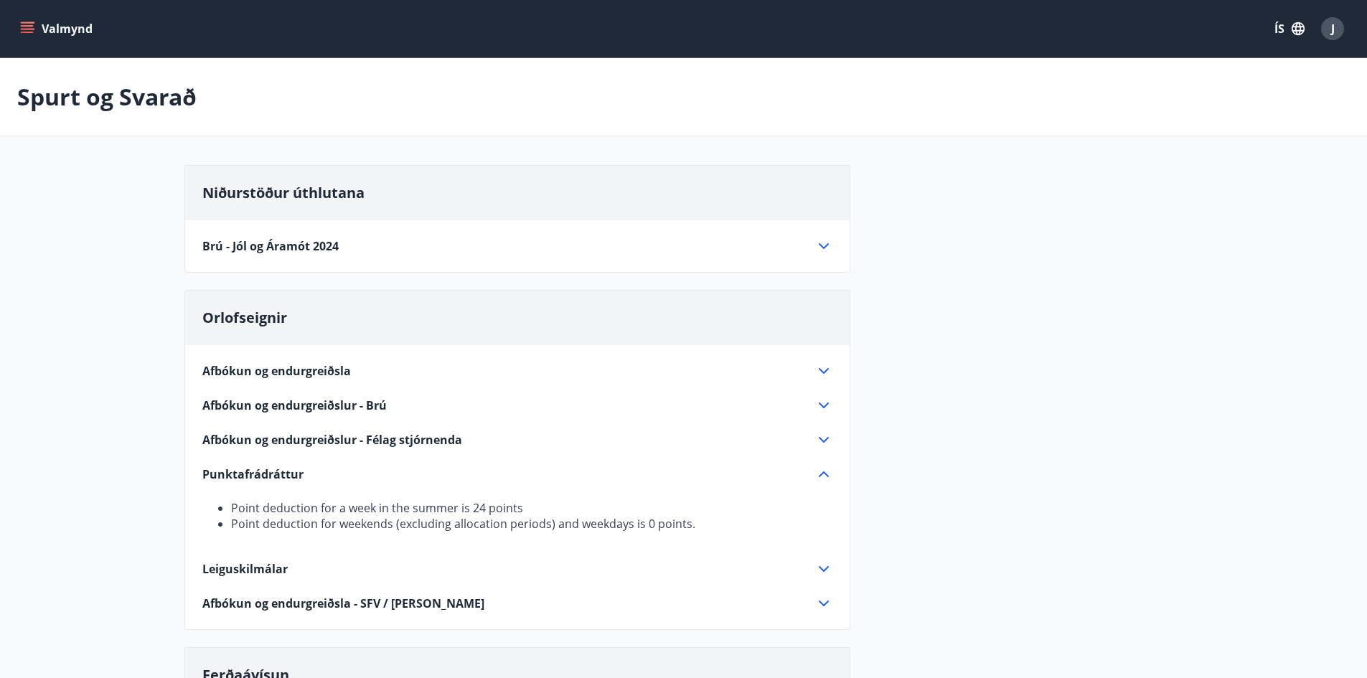
click at [40, 24] on button "Valmynd" at bounding box center [57, 29] width 81 height 26
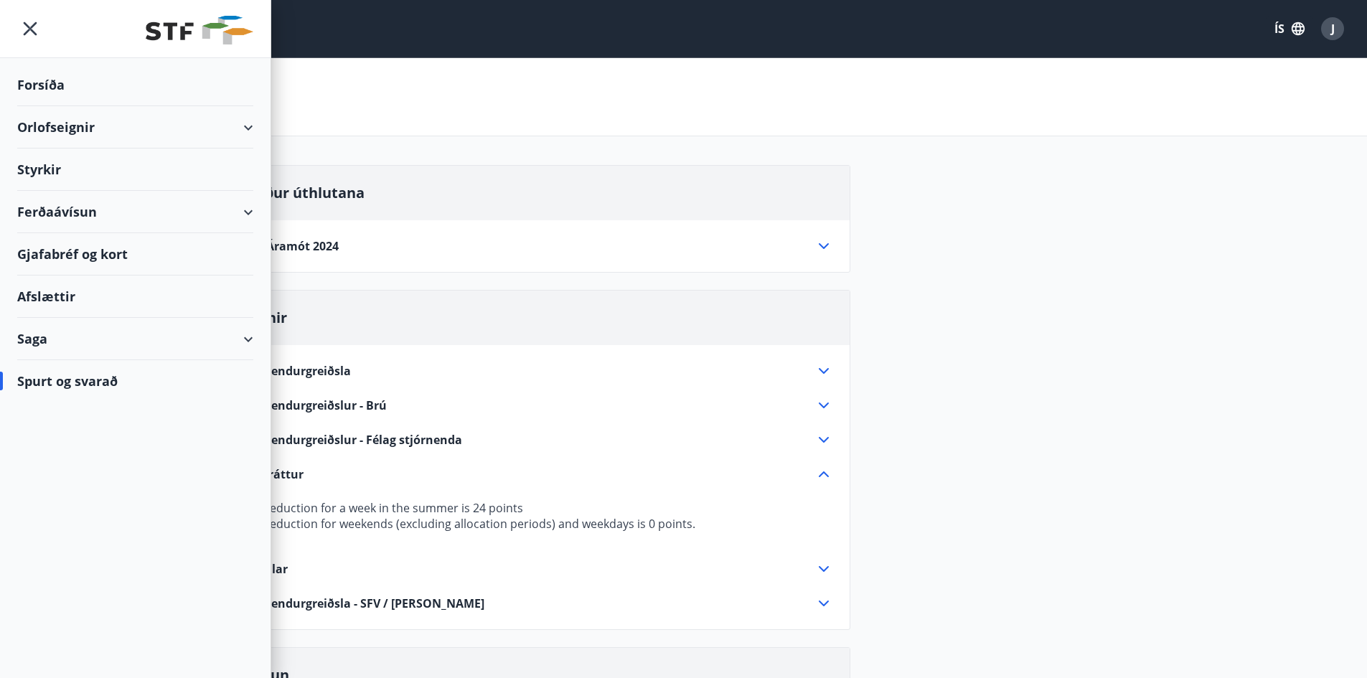
click at [99, 126] on div "Orlofseignir" at bounding box center [135, 127] width 236 height 42
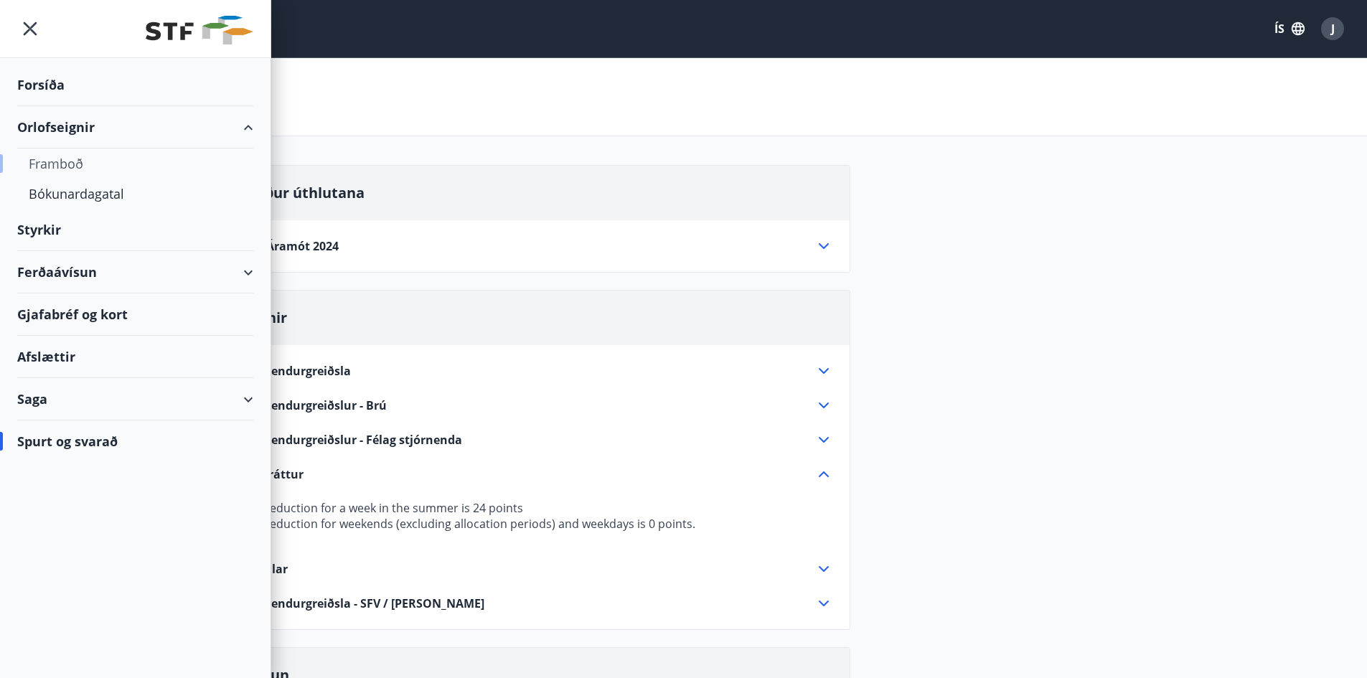
click at [67, 160] on div "Framboð" at bounding box center [135, 164] width 213 height 30
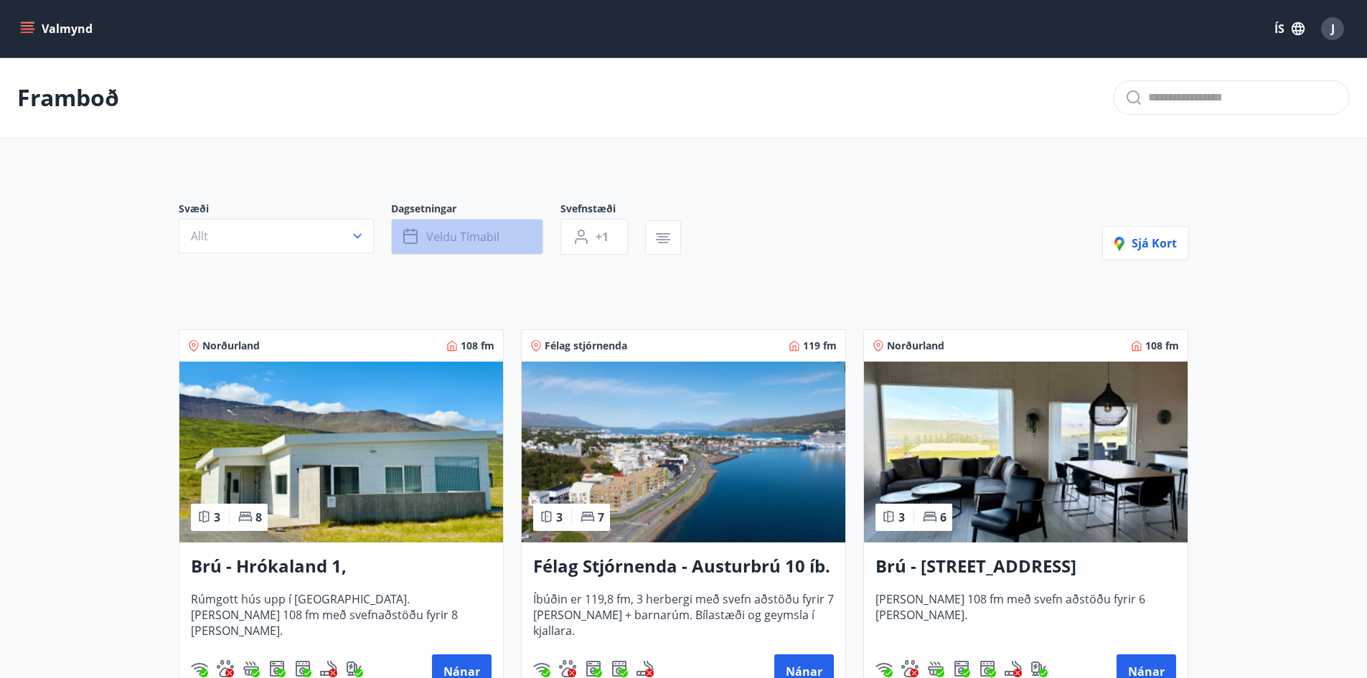
click at [487, 235] on span "Veldu tímabil" at bounding box center [462, 237] width 73 height 16
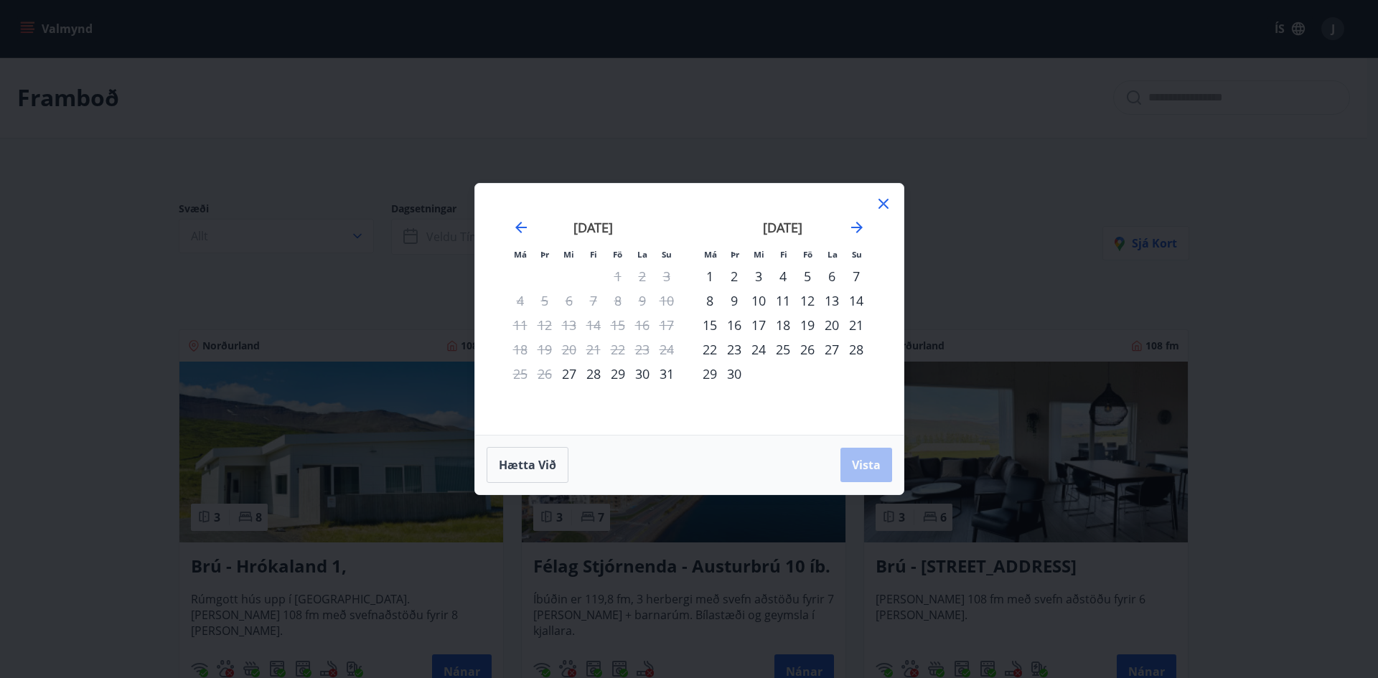
click at [756, 301] on div "10" at bounding box center [758, 301] width 24 height 24
click at [758, 303] on div "10" at bounding box center [758, 301] width 24 height 24
click at [790, 301] on div "11" at bounding box center [783, 301] width 24 height 24
click at [782, 300] on div "11" at bounding box center [783, 301] width 24 height 24
click at [856, 303] on div "14" at bounding box center [856, 301] width 24 height 24
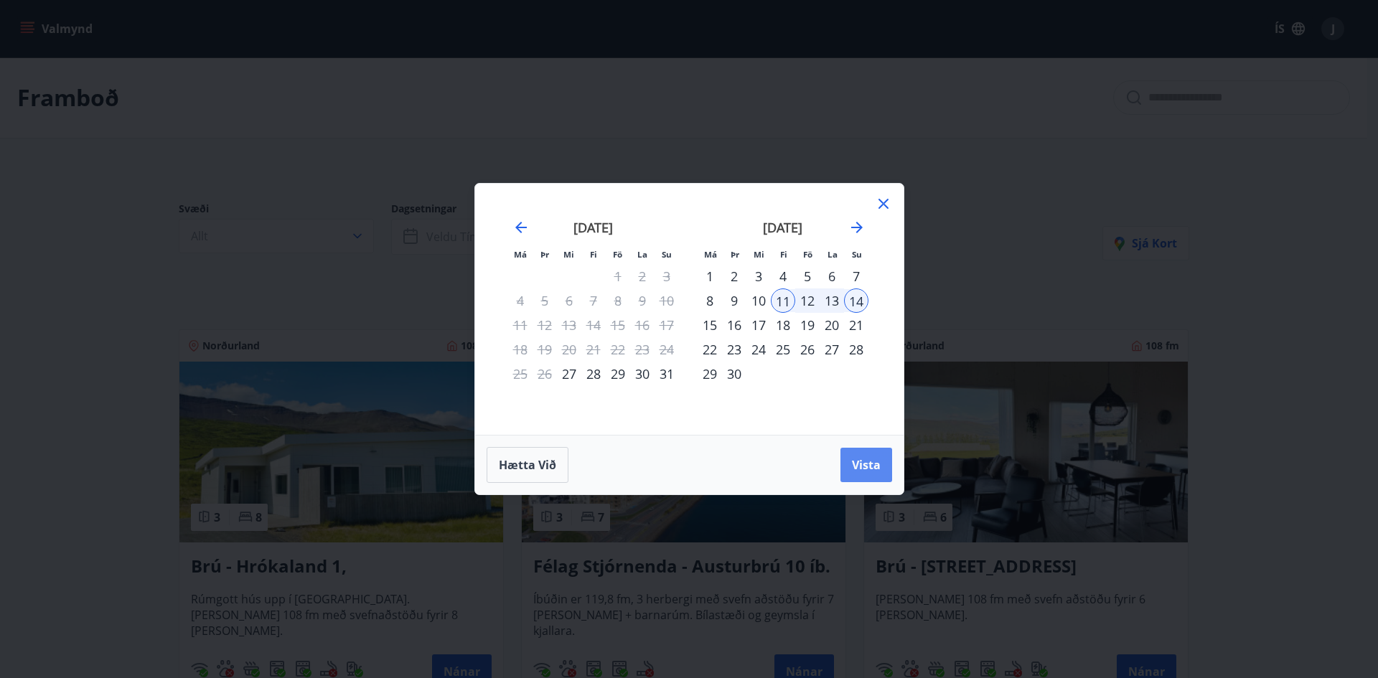
click at [869, 464] on span "Vista" at bounding box center [866, 465] width 29 height 16
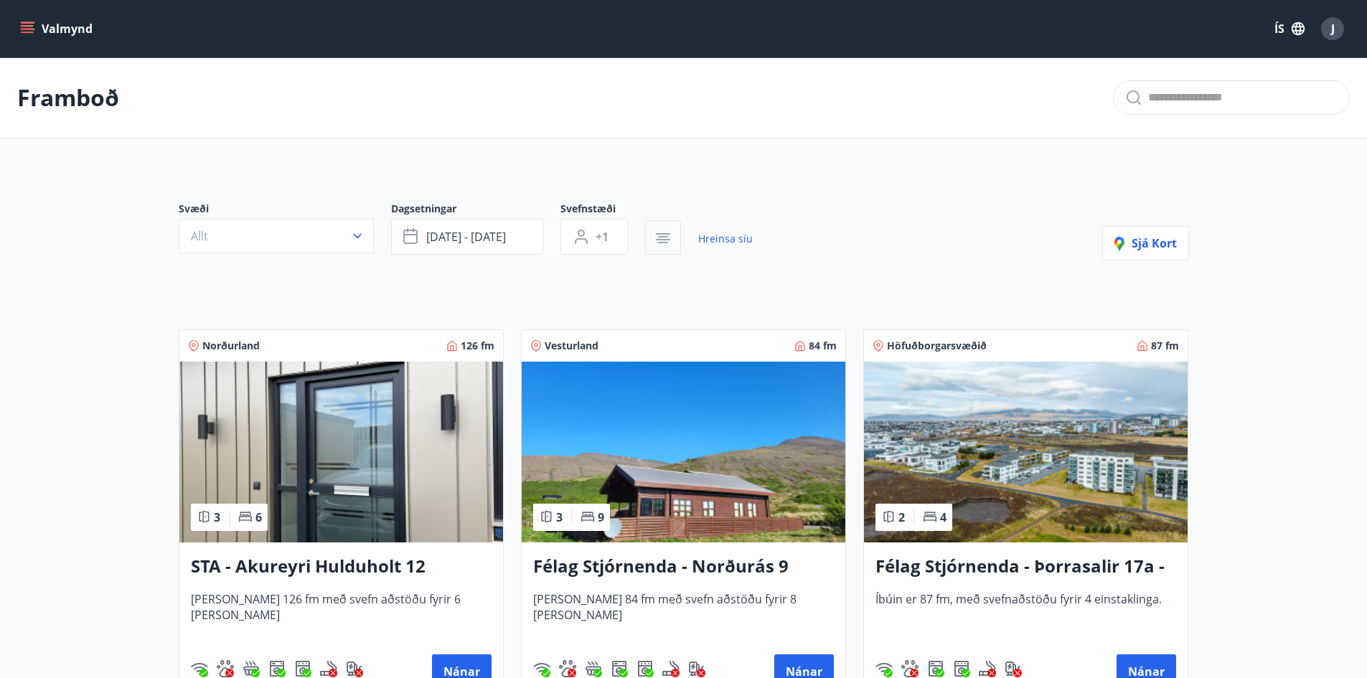
click at [669, 239] on icon "button" at bounding box center [663, 239] width 14 height 1
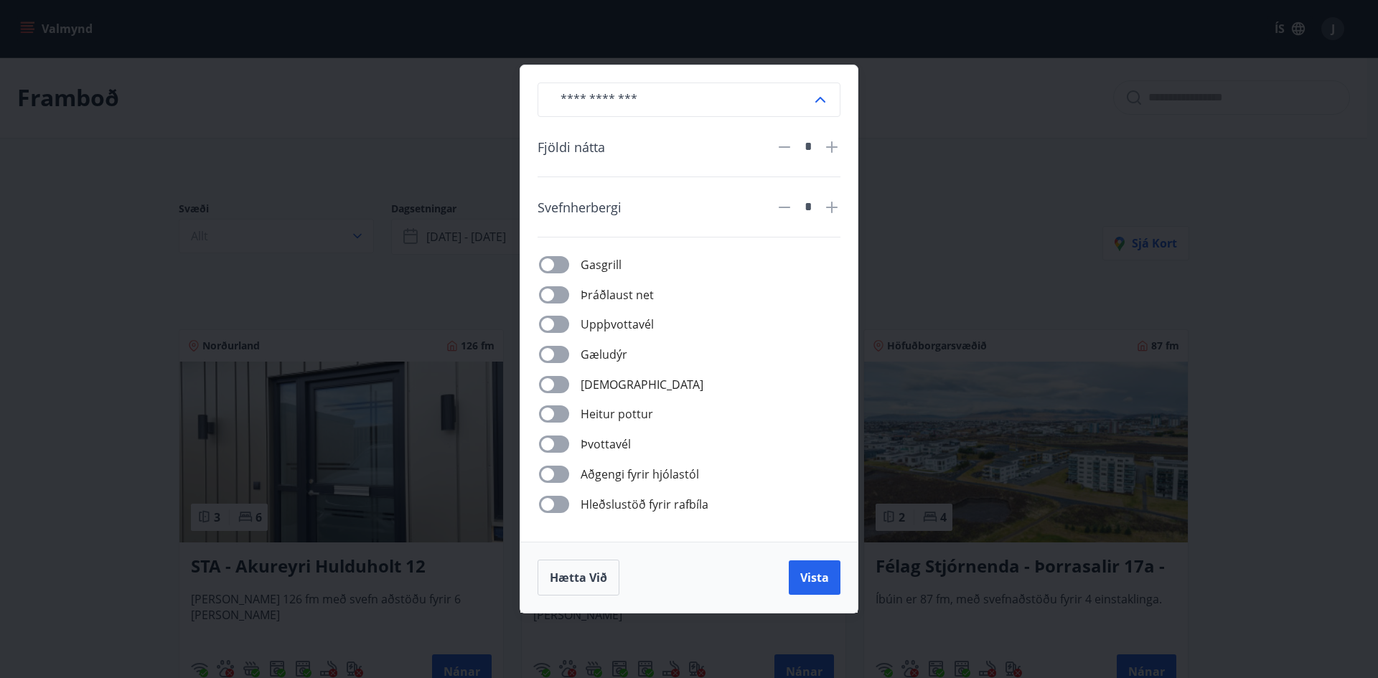
click at [945, 245] on div "​ Fjöldi nátta * Svefnherbergi * Gasgrill Þráðlaust net Uppþvottavél Gæludýr Þu…" at bounding box center [689, 339] width 1378 height 678
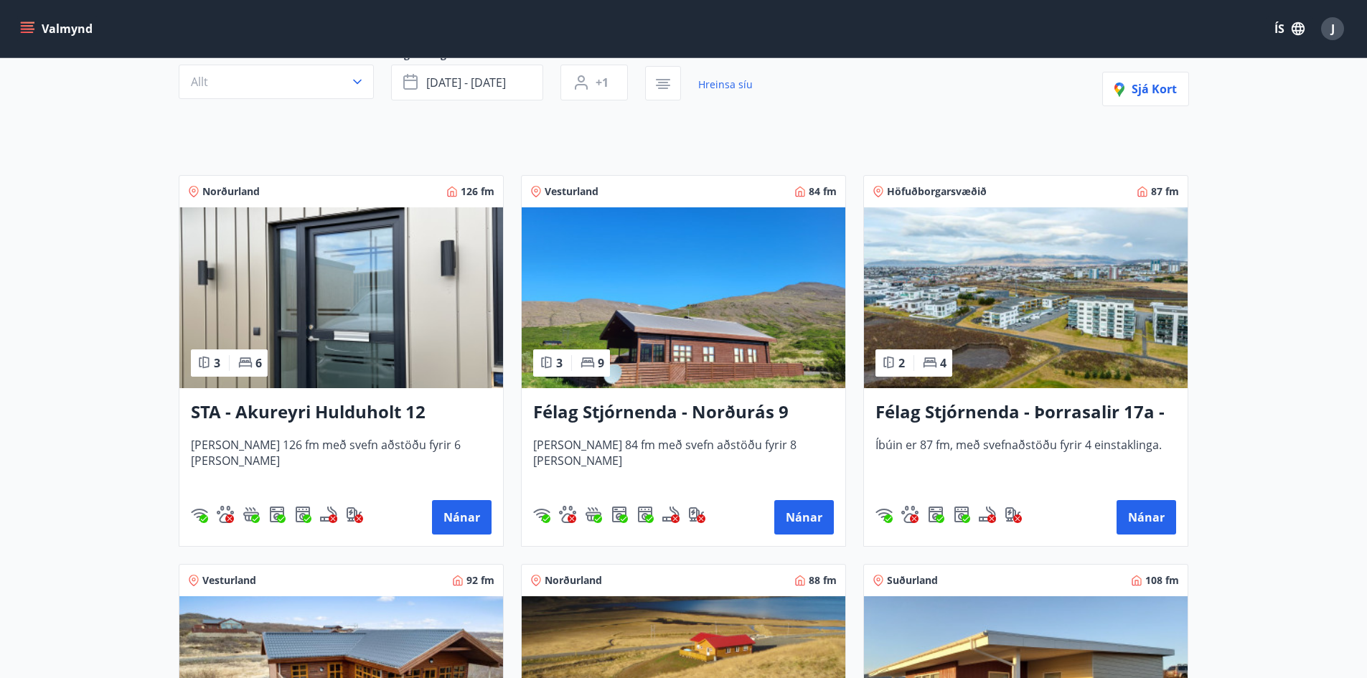
scroll to position [129, 0]
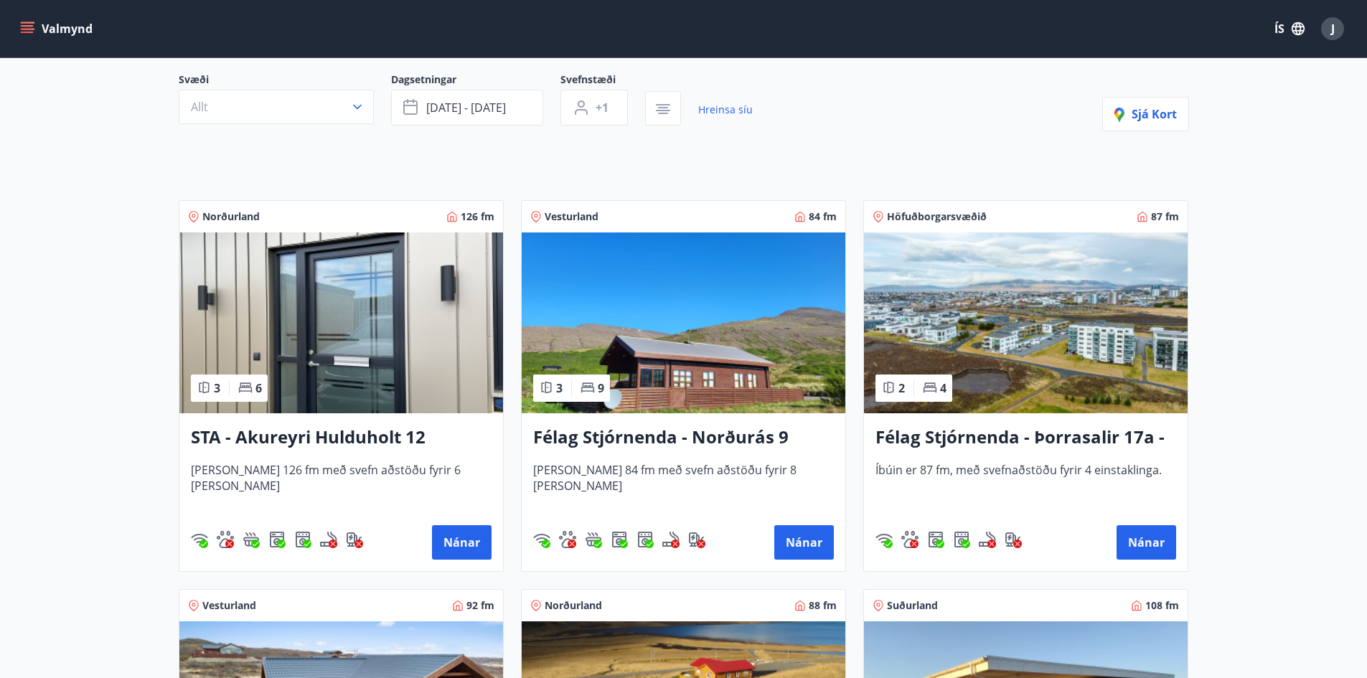
click at [998, 436] on h3 "Félag Stjórnenda - Þorrasalir 17a - 211" at bounding box center [1026, 438] width 301 height 26
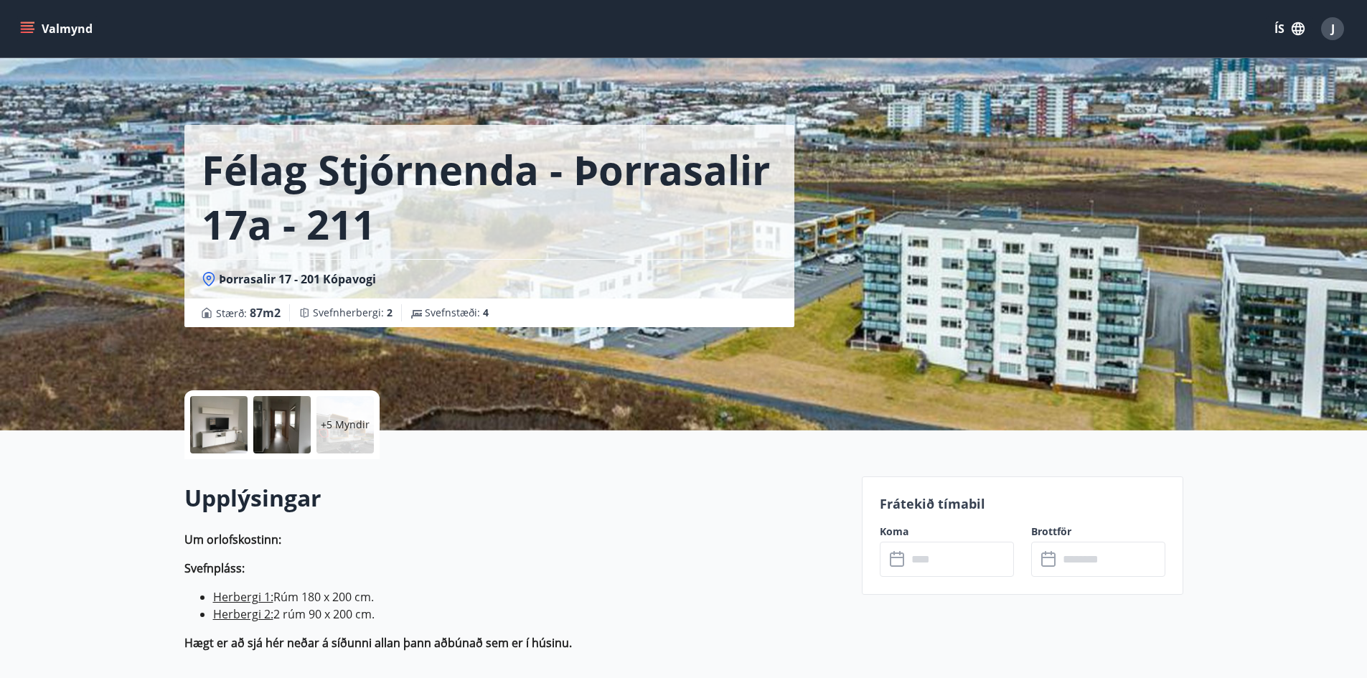
click at [945, 559] on input "text" at bounding box center [960, 559] width 107 height 35
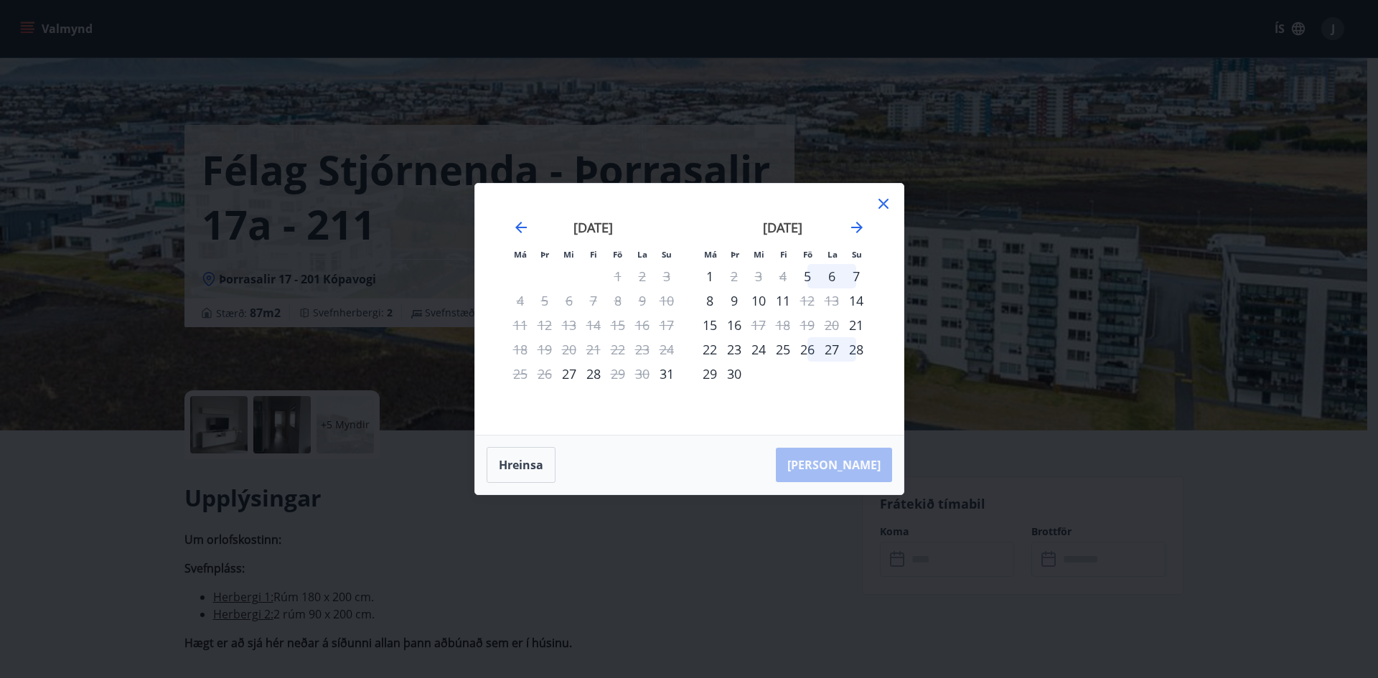
click at [885, 201] on icon at bounding box center [883, 203] width 17 height 17
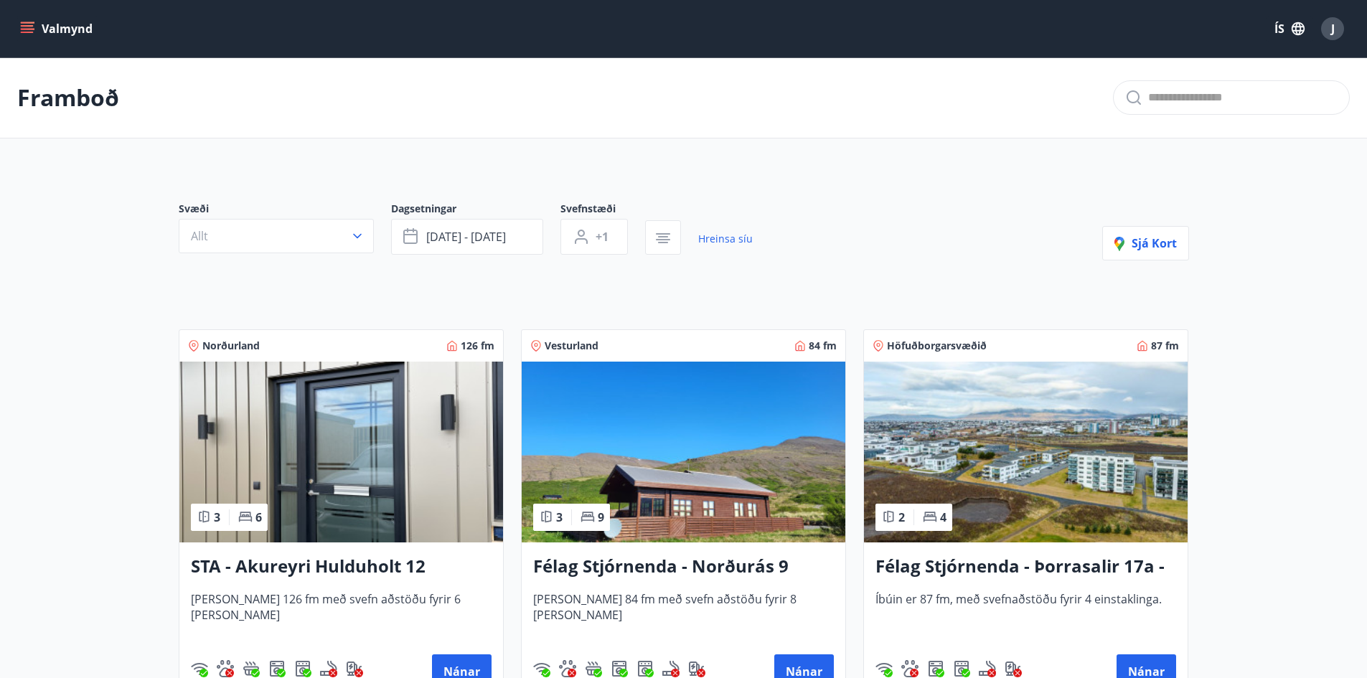
click at [29, 24] on icon "menu" at bounding box center [27, 29] width 14 height 14
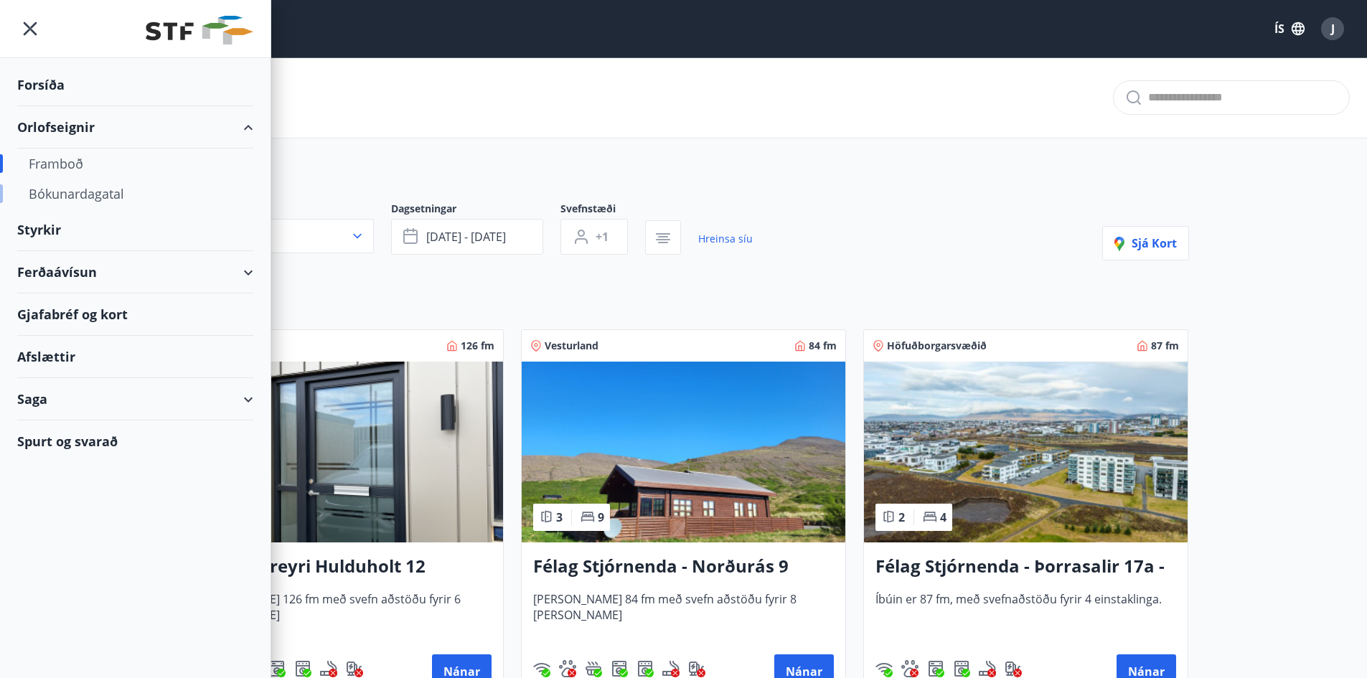
click at [93, 201] on div "Bókunardagatal" at bounding box center [135, 194] width 213 height 30
